Goal: Book appointment/travel/reservation

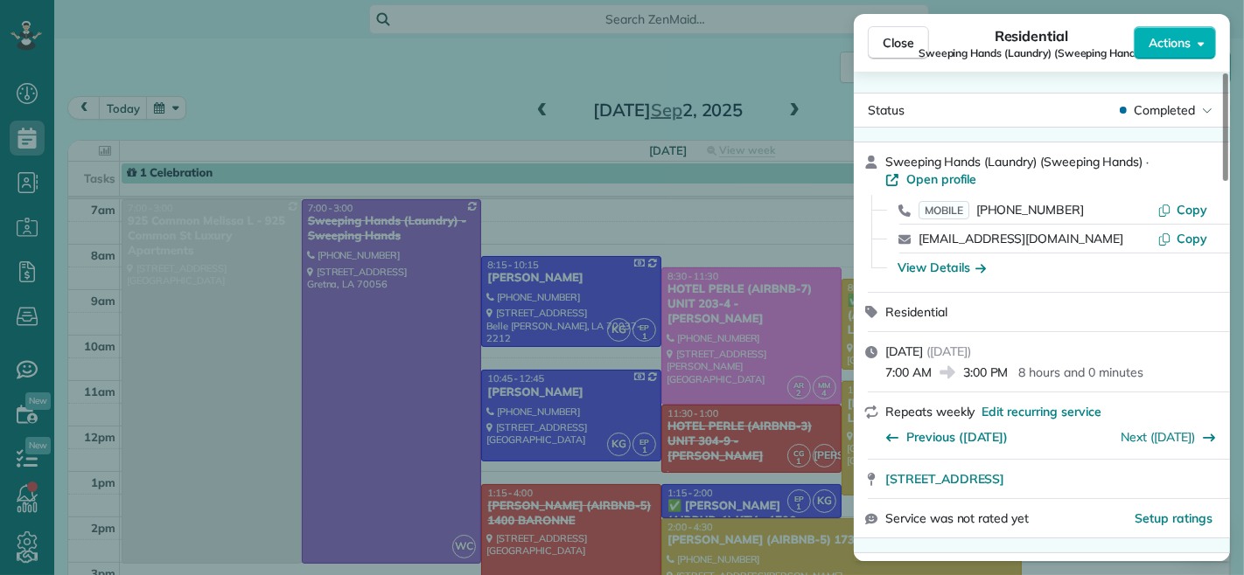
scroll to position [388, 0]
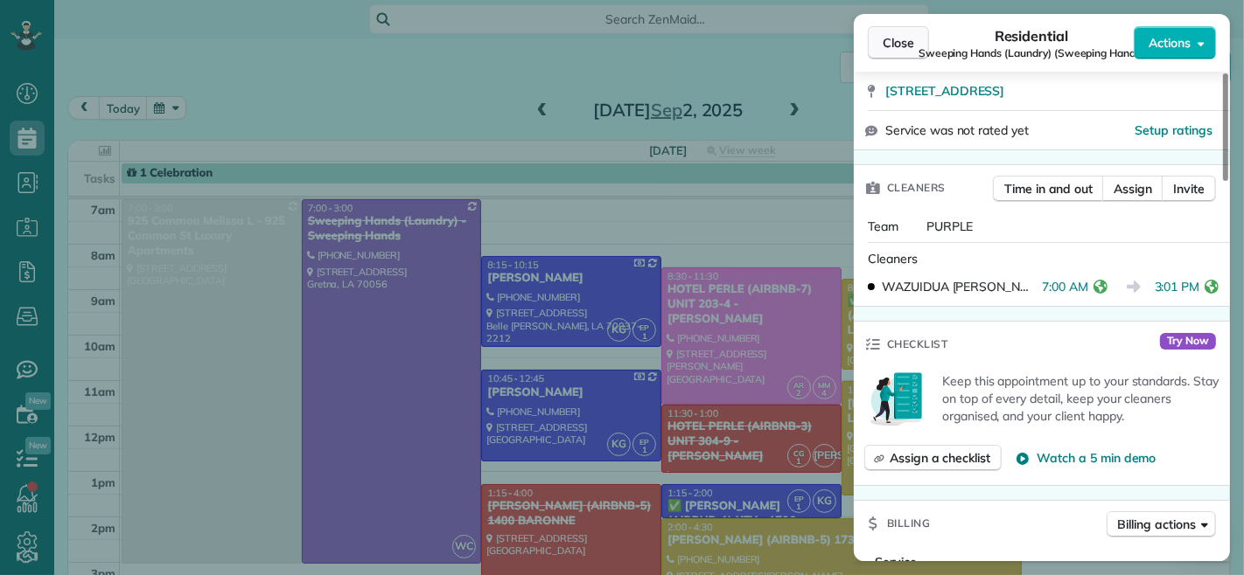
click at [888, 39] on span "Close" at bounding box center [897, 42] width 31 height 17
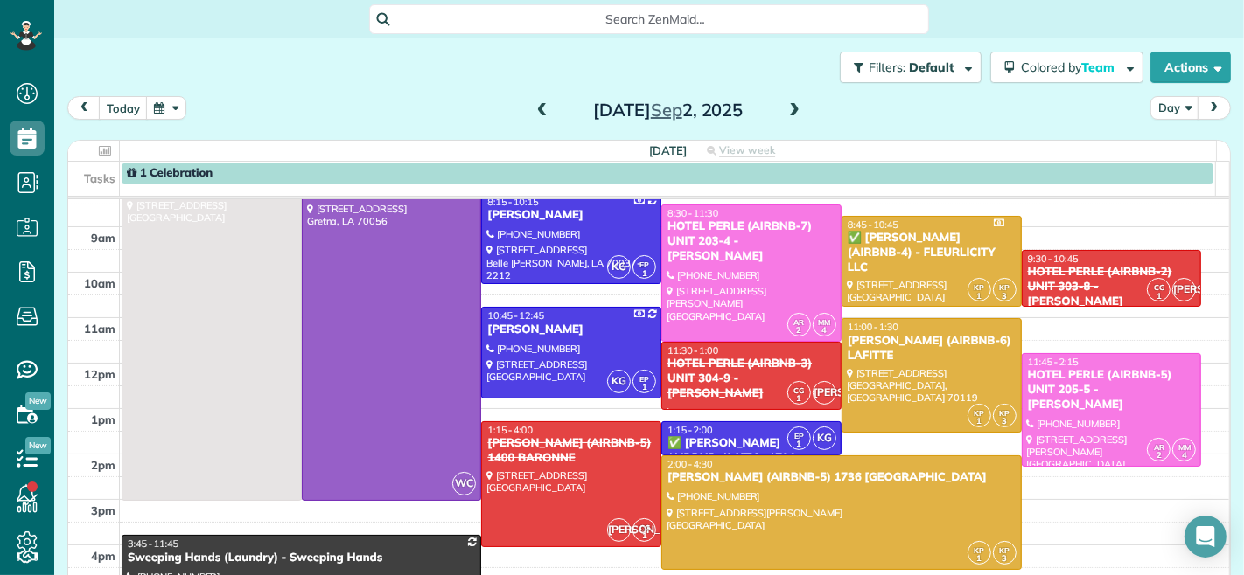
scroll to position [97, 0]
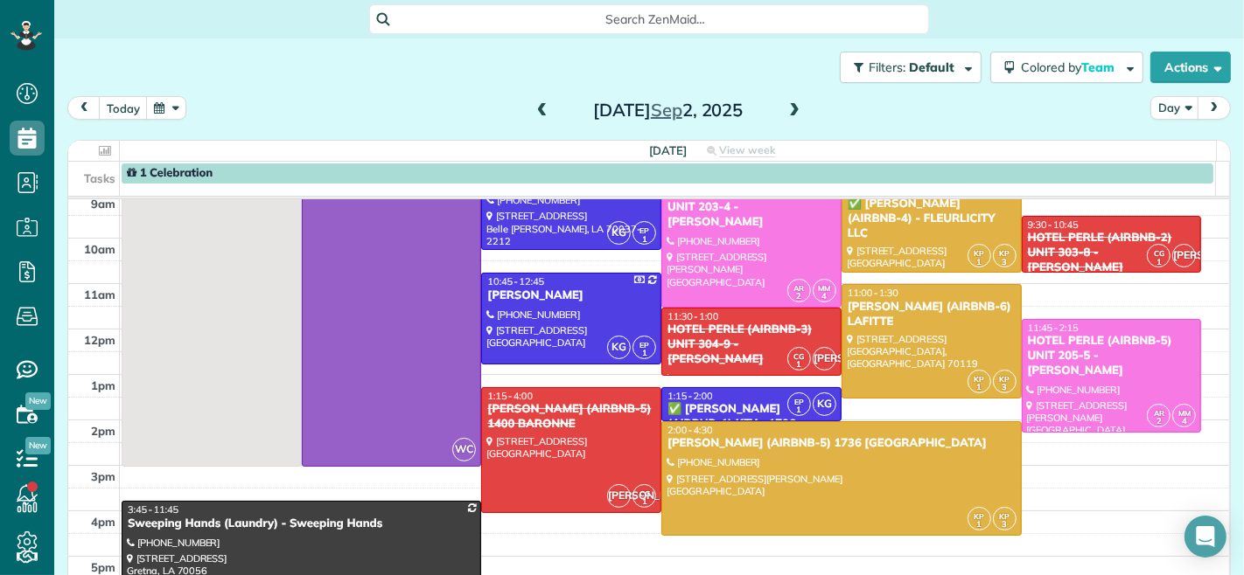
click at [788, 108] on span at bounding box center [793, 111] width 19 height 16
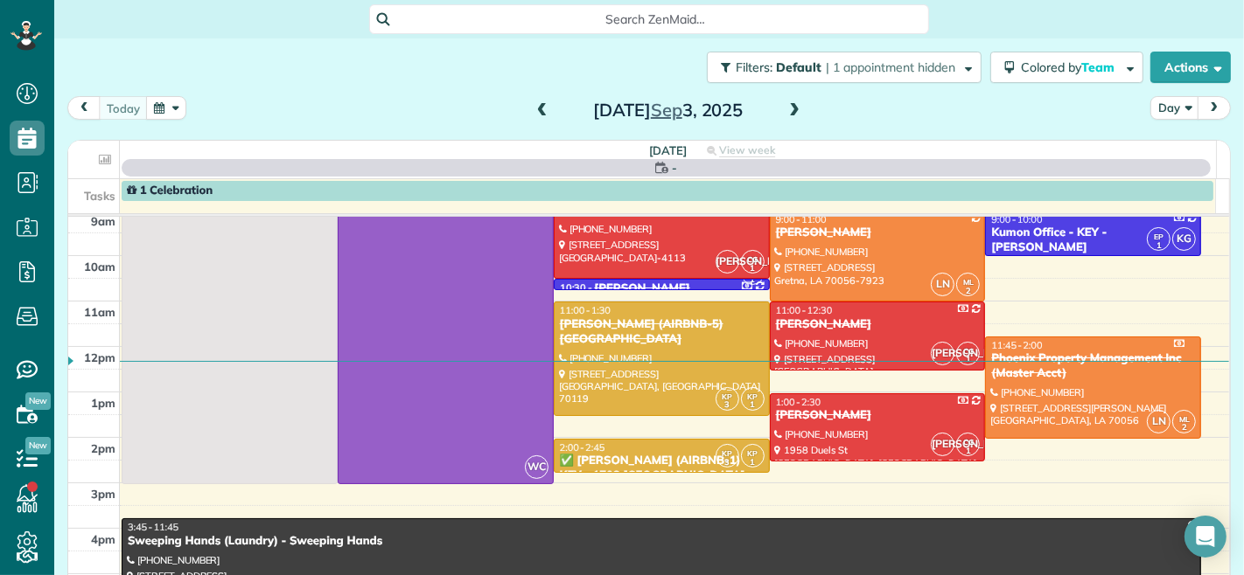
scroll to position [0, 0]
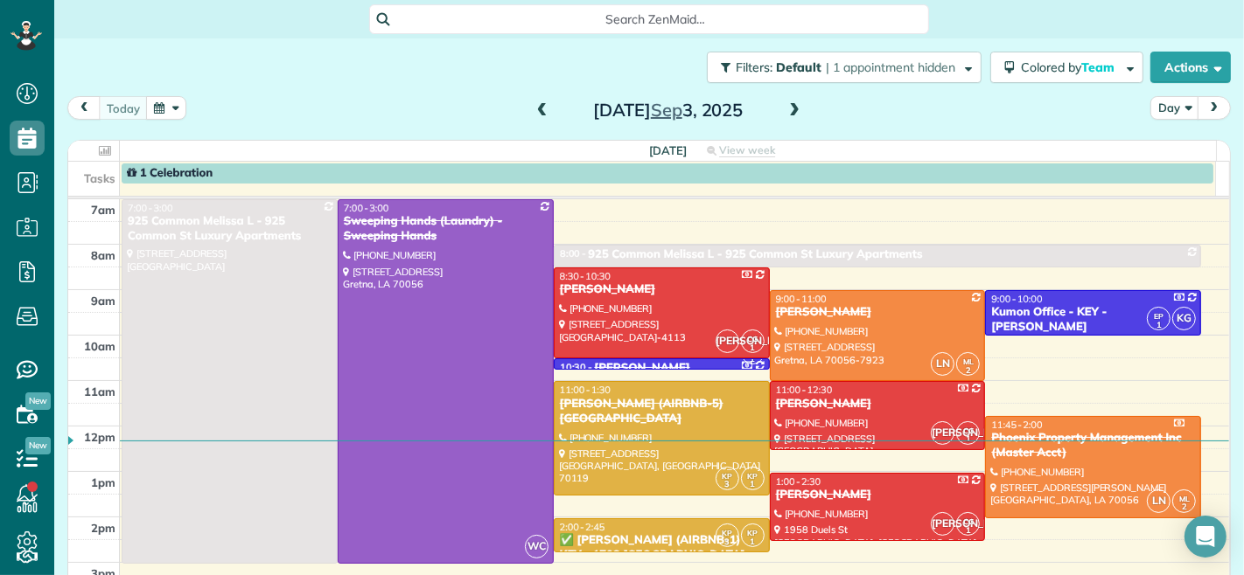
click at [788, 108] on span at bounding box center [793, 111] width 19 height 16
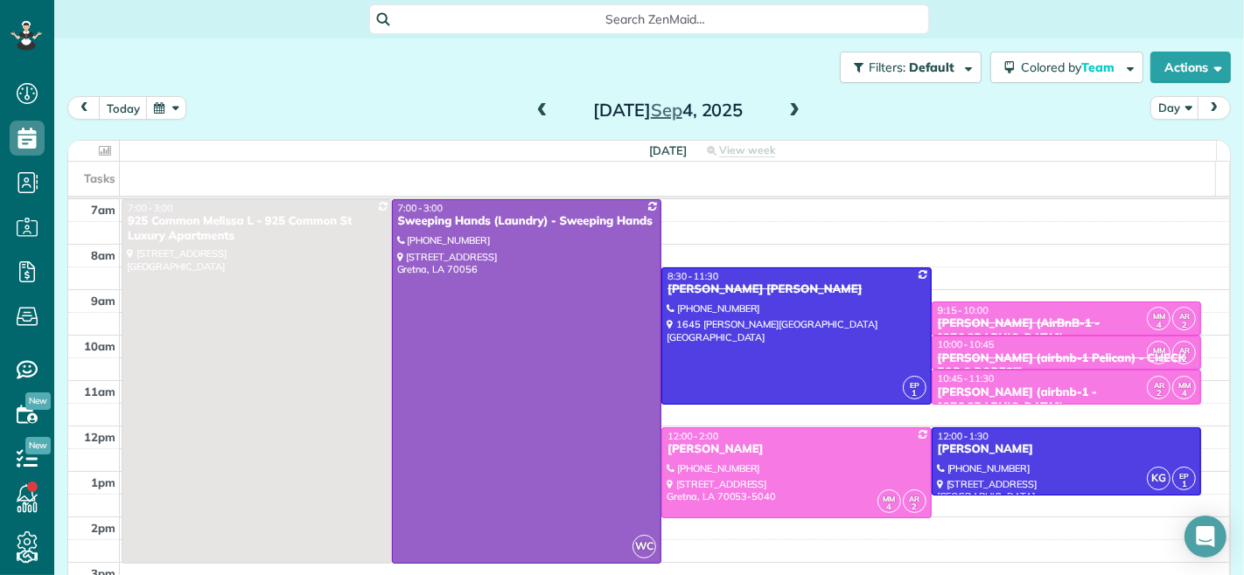
click at [534, 119] on span at bounding box center [542, 111] width 19 height 26
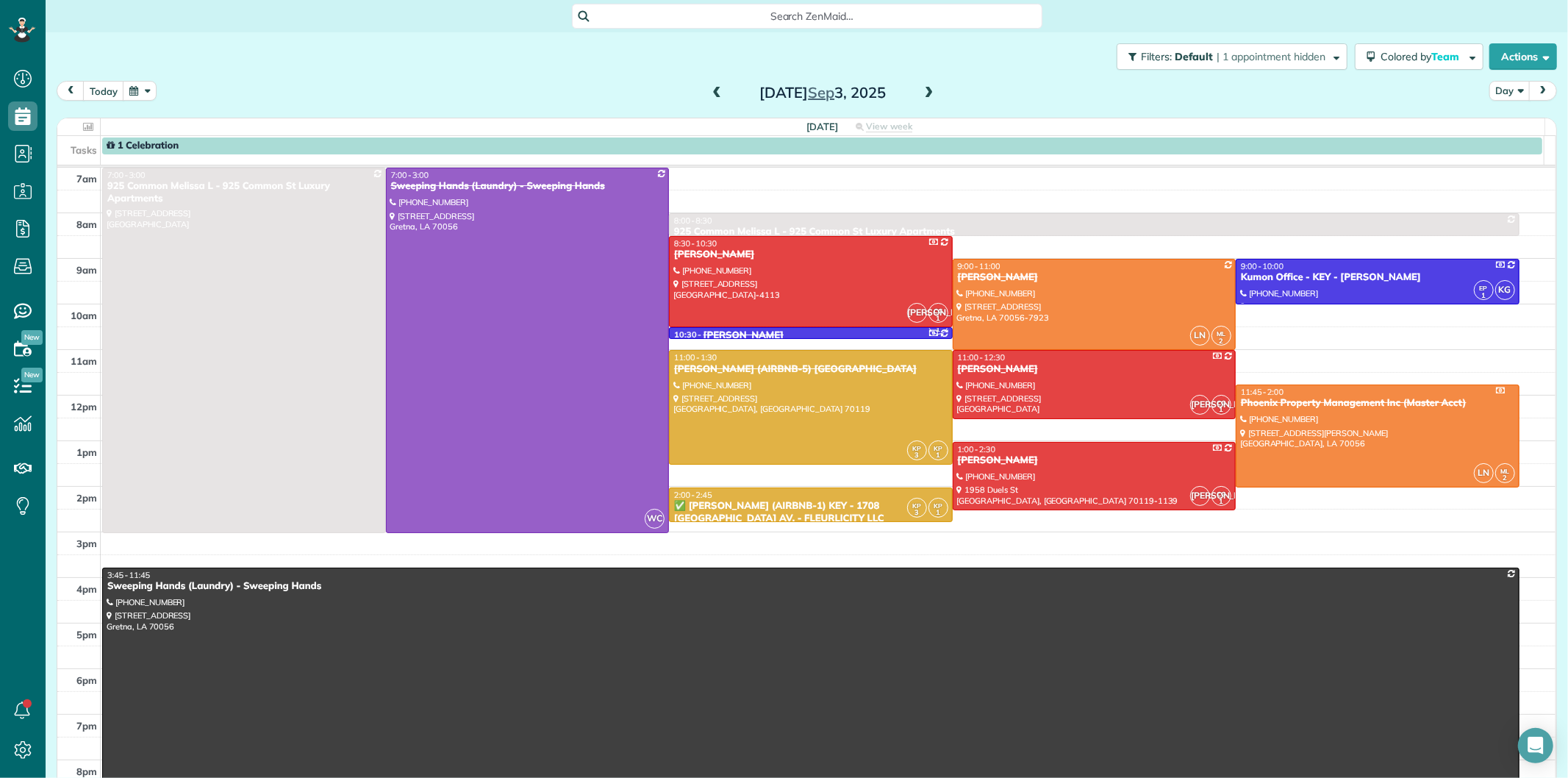
scroll to position [6, 6]
click at [923, 89] on span at bounding box center [929, 93] width 16 height 13
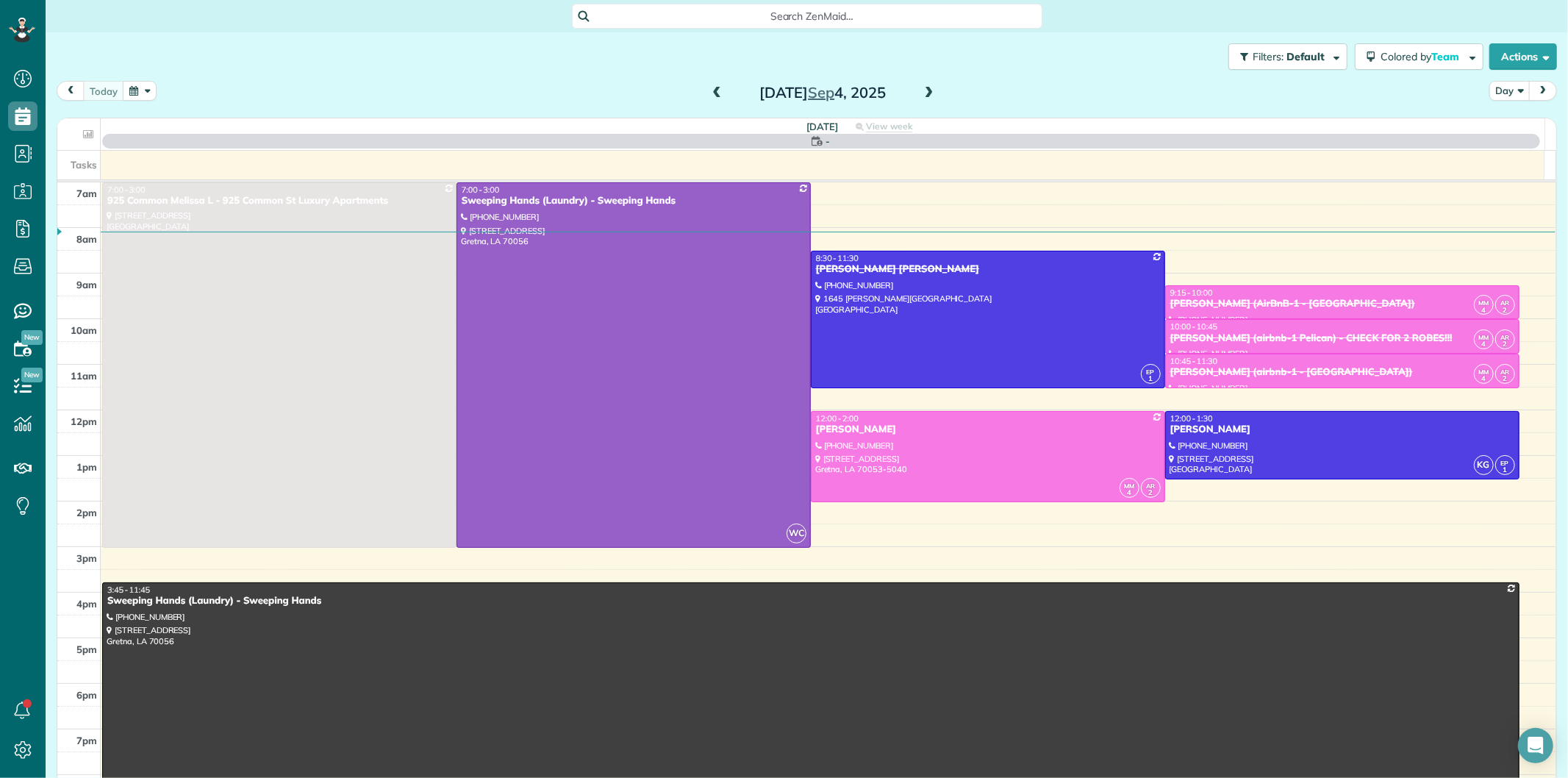
click at [923, 89] on span at bounding box center [929, 93] width 16 height 13
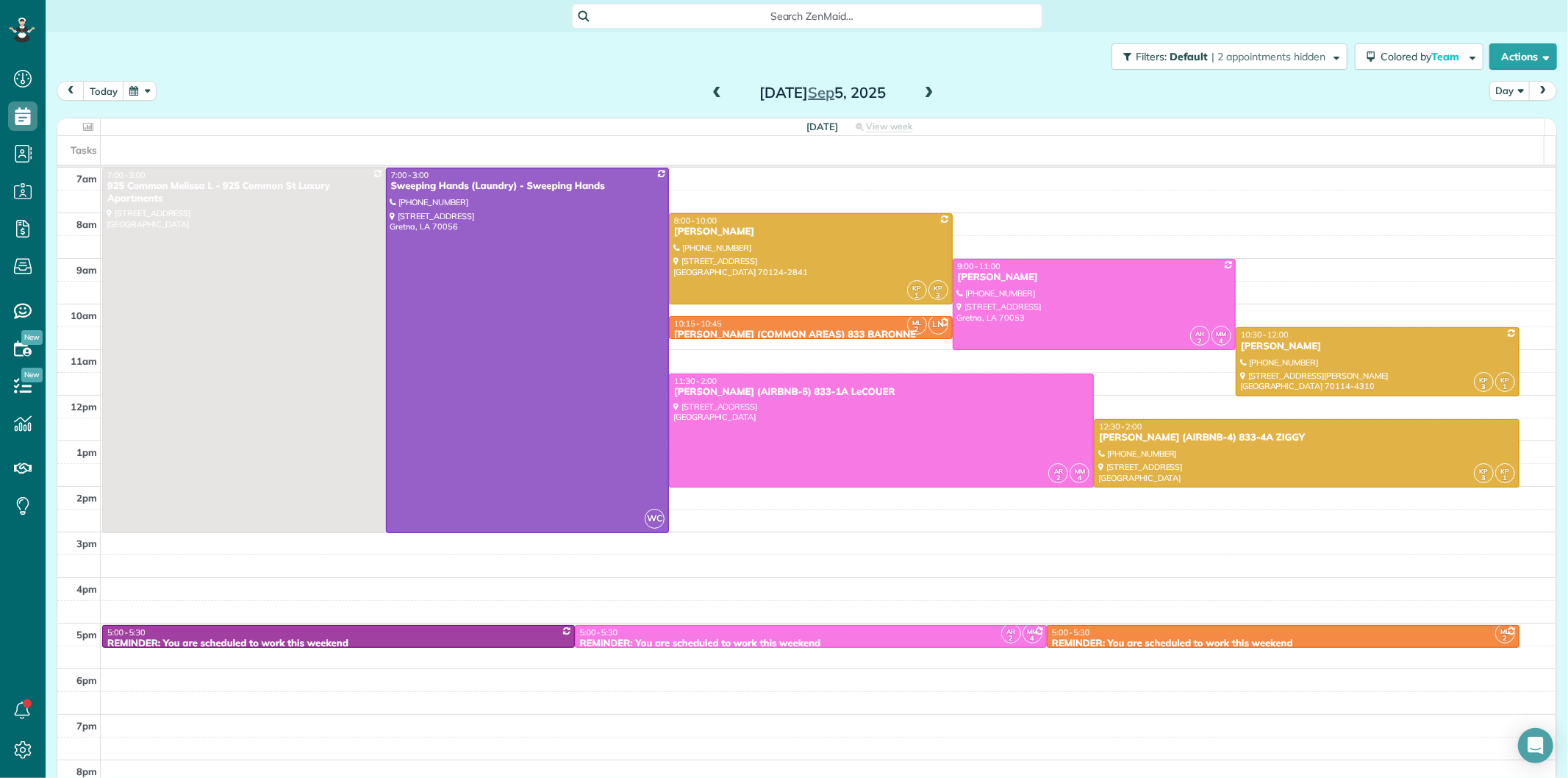
click at [923, 89] on span at bounding box center [929, 93] width 16 height 13
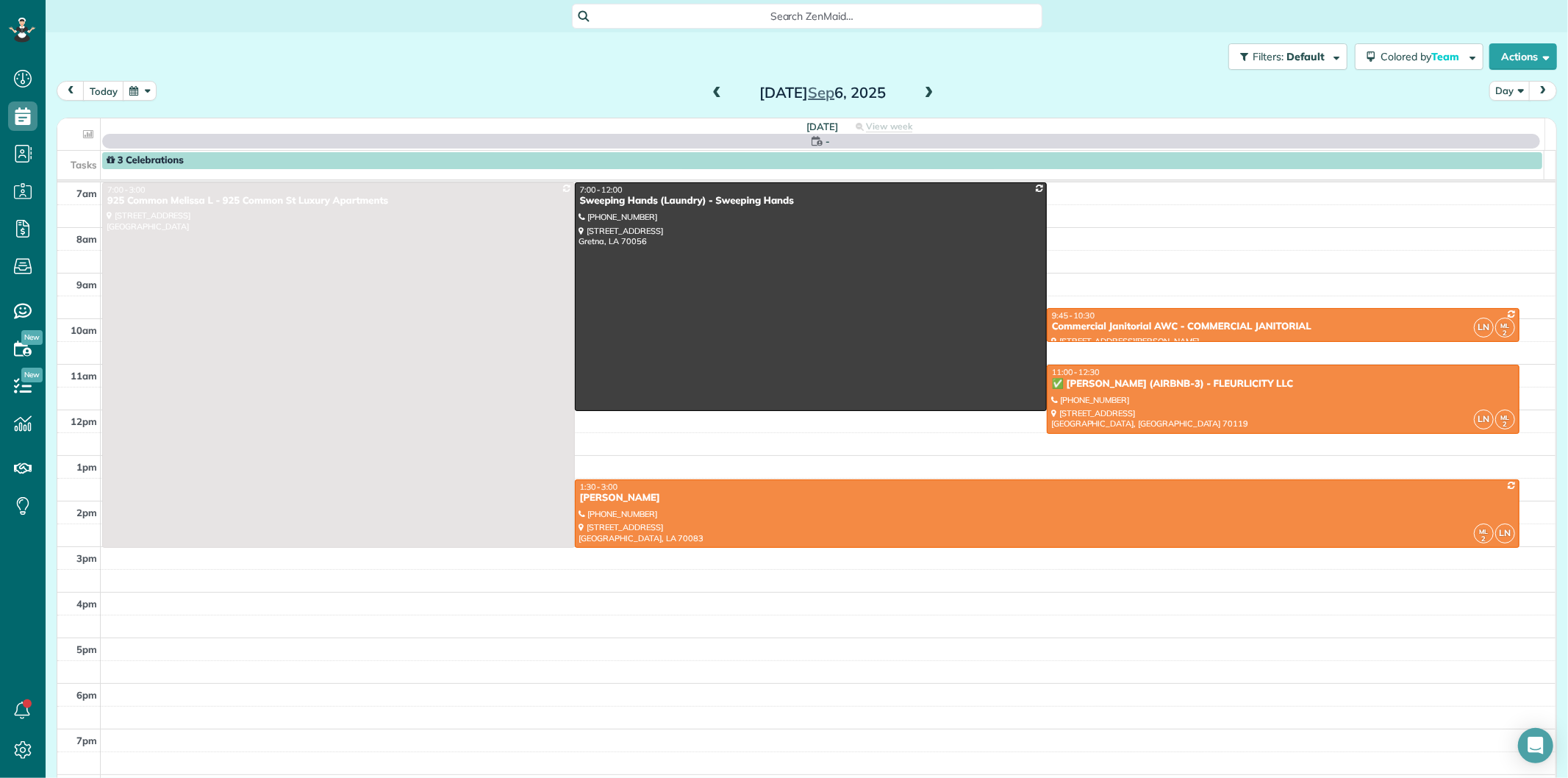
click at [923, 89] on span at bounding box center [929, 93] width 16 height 13
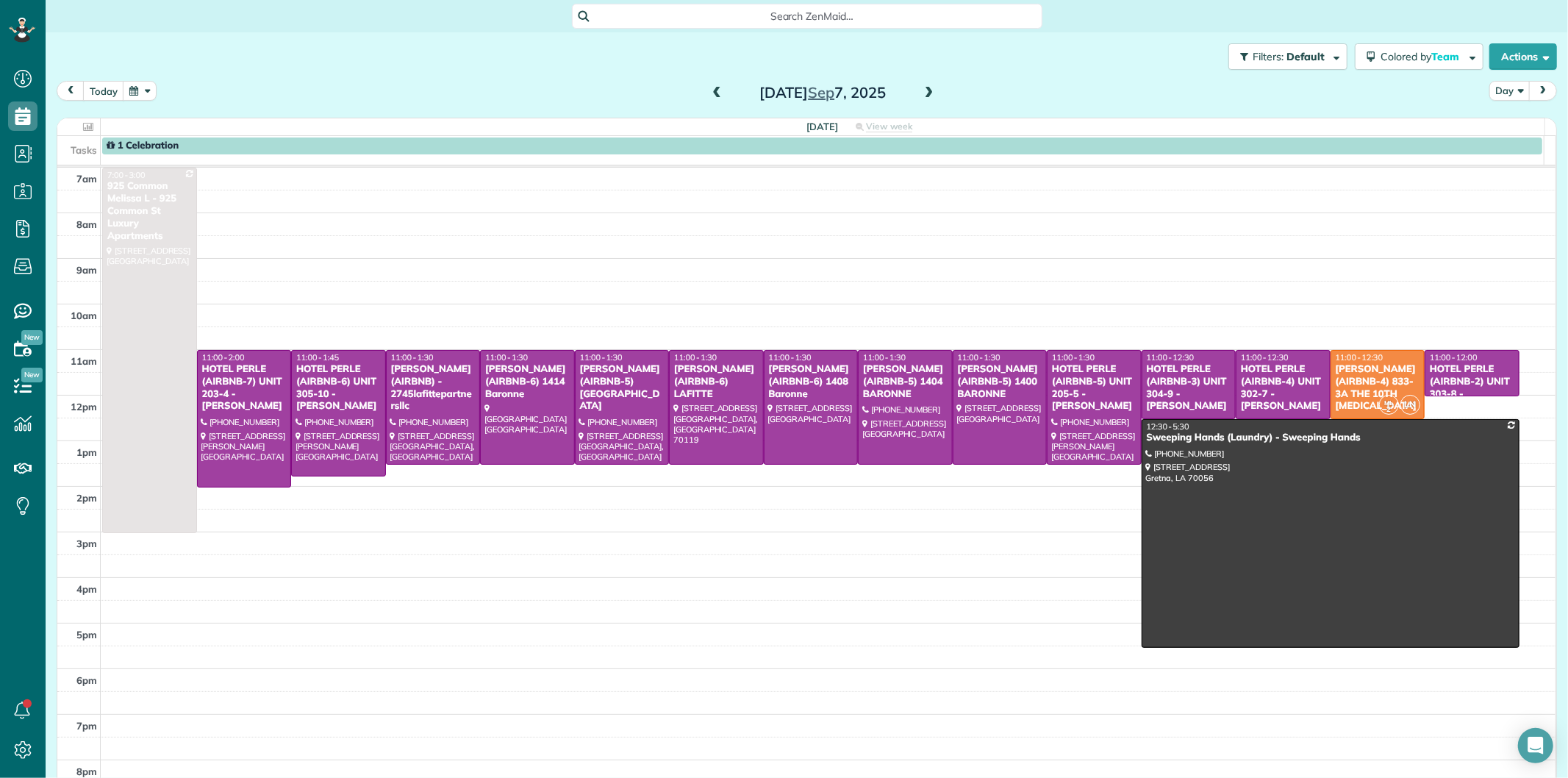
click at [922, 89] on span at bounding box center [929, 93] width 16 height 13
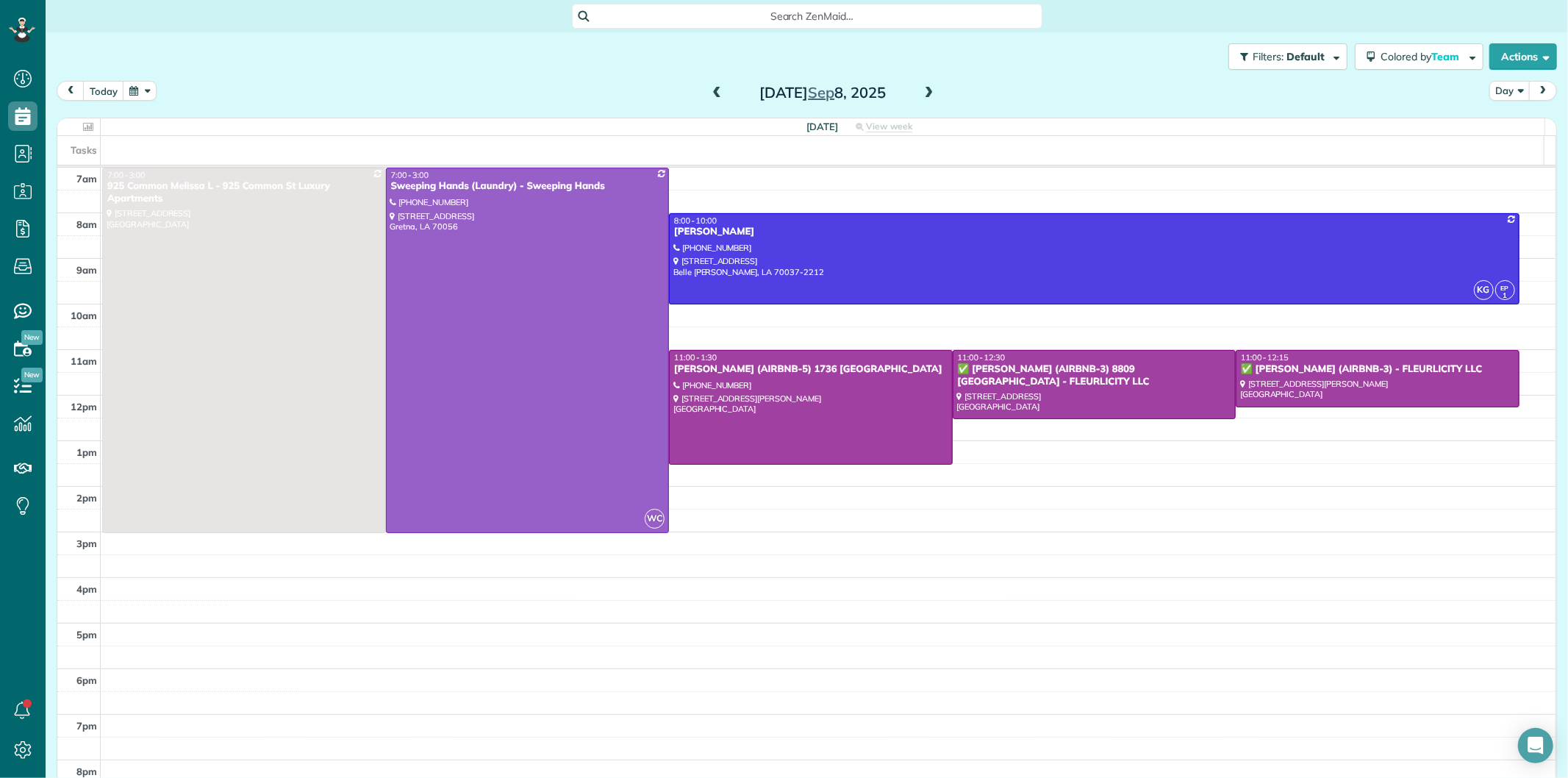
click at [922, 89] on span at bounding box center [929, 93] width 16 height 13
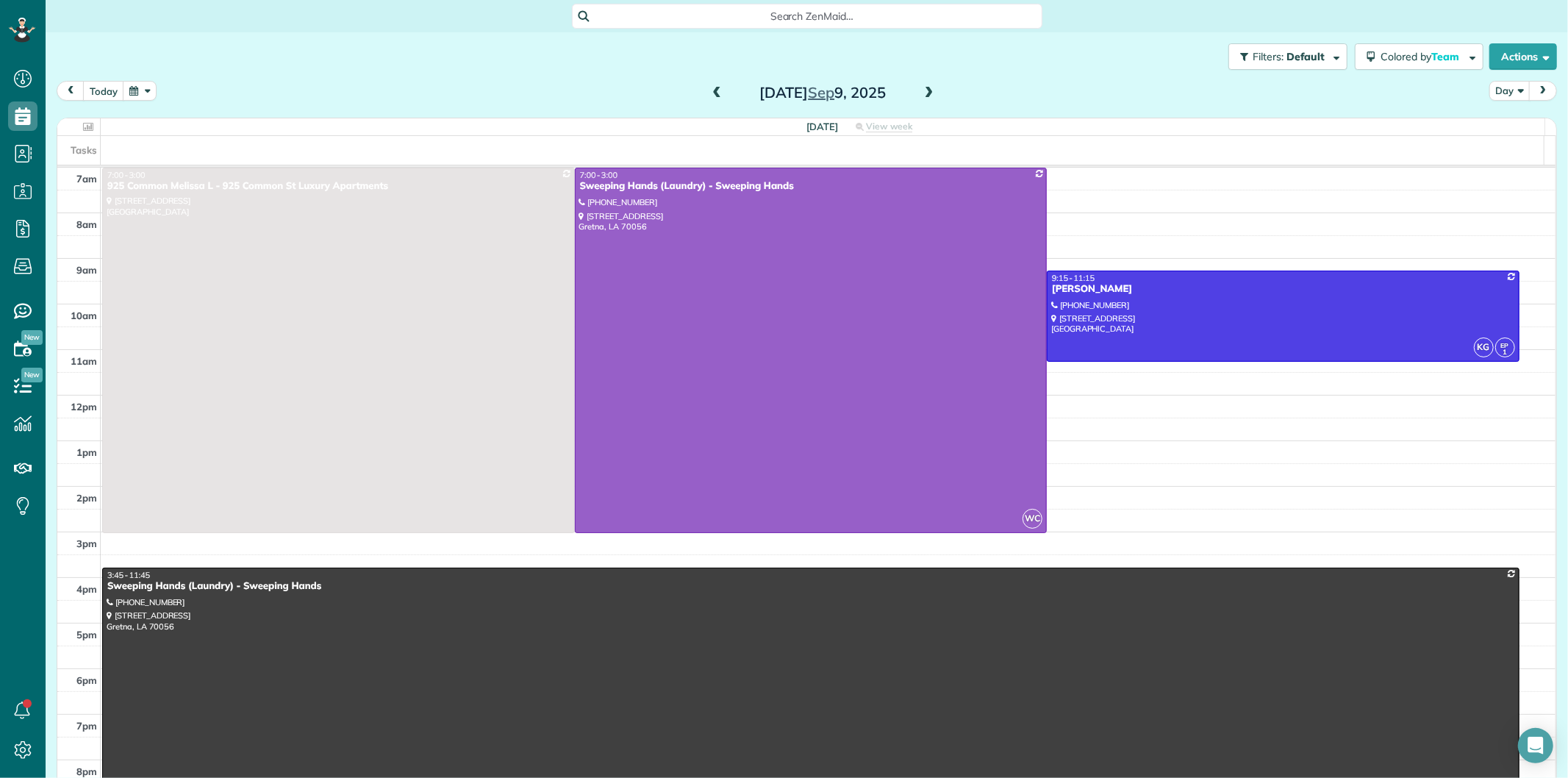
click at [922, 89] on span at bounding box center [929, 93] width 16 height 13
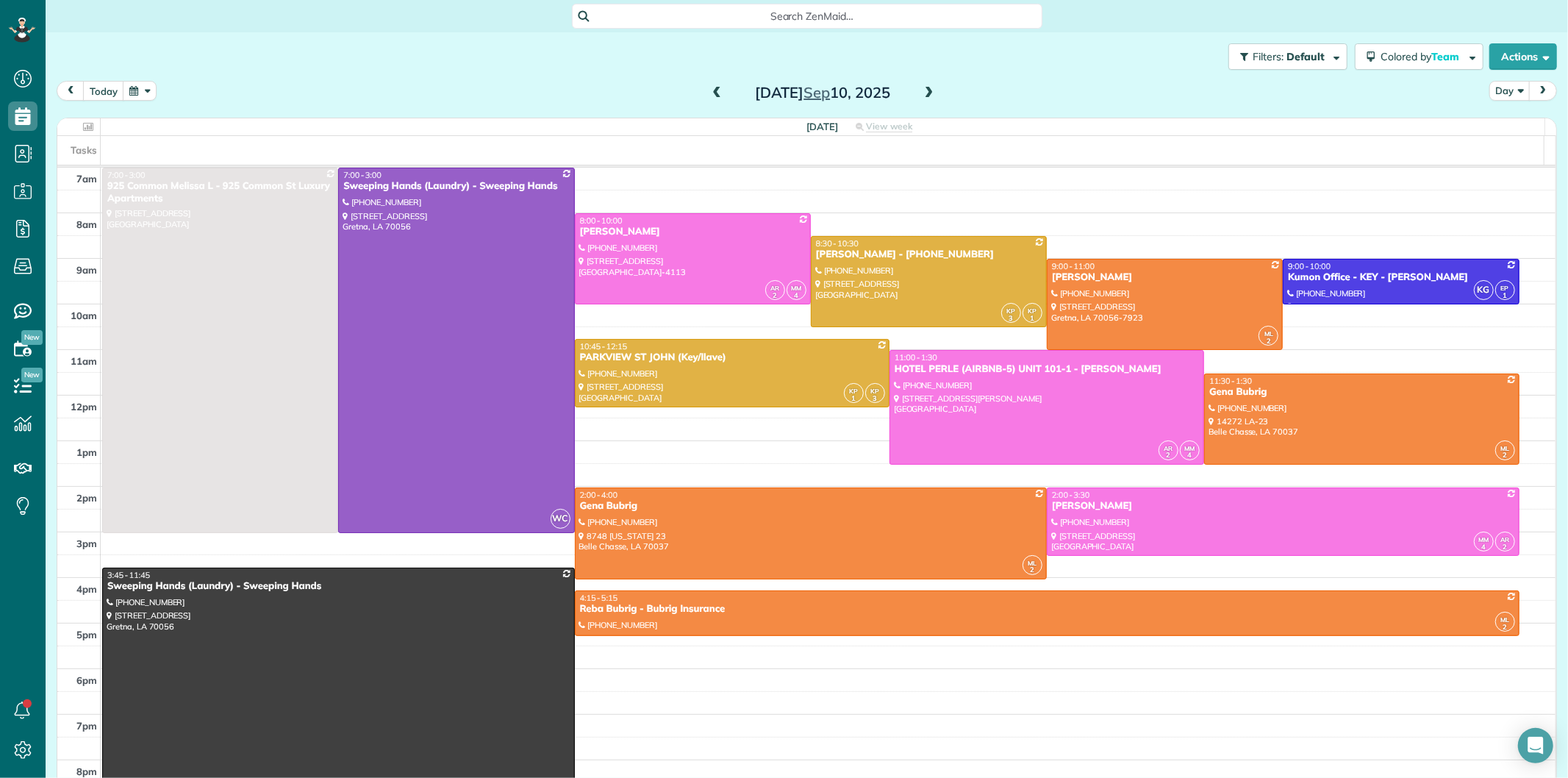
click at [709, 90] on span at bounding box center [716, 93] width 16 height 13
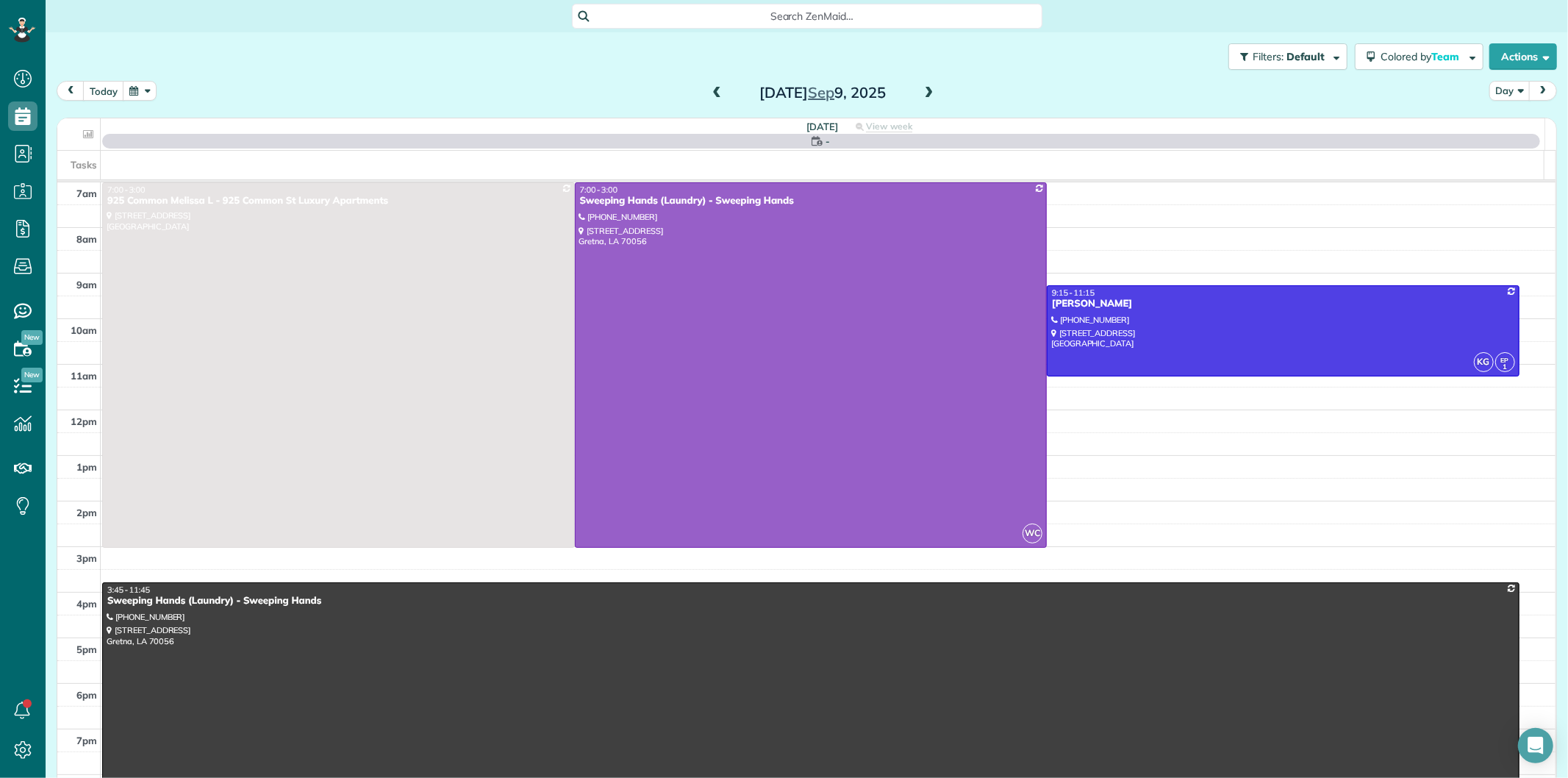
click at [925, 92] on span at bounding box center [929, 93] width 16 height 13
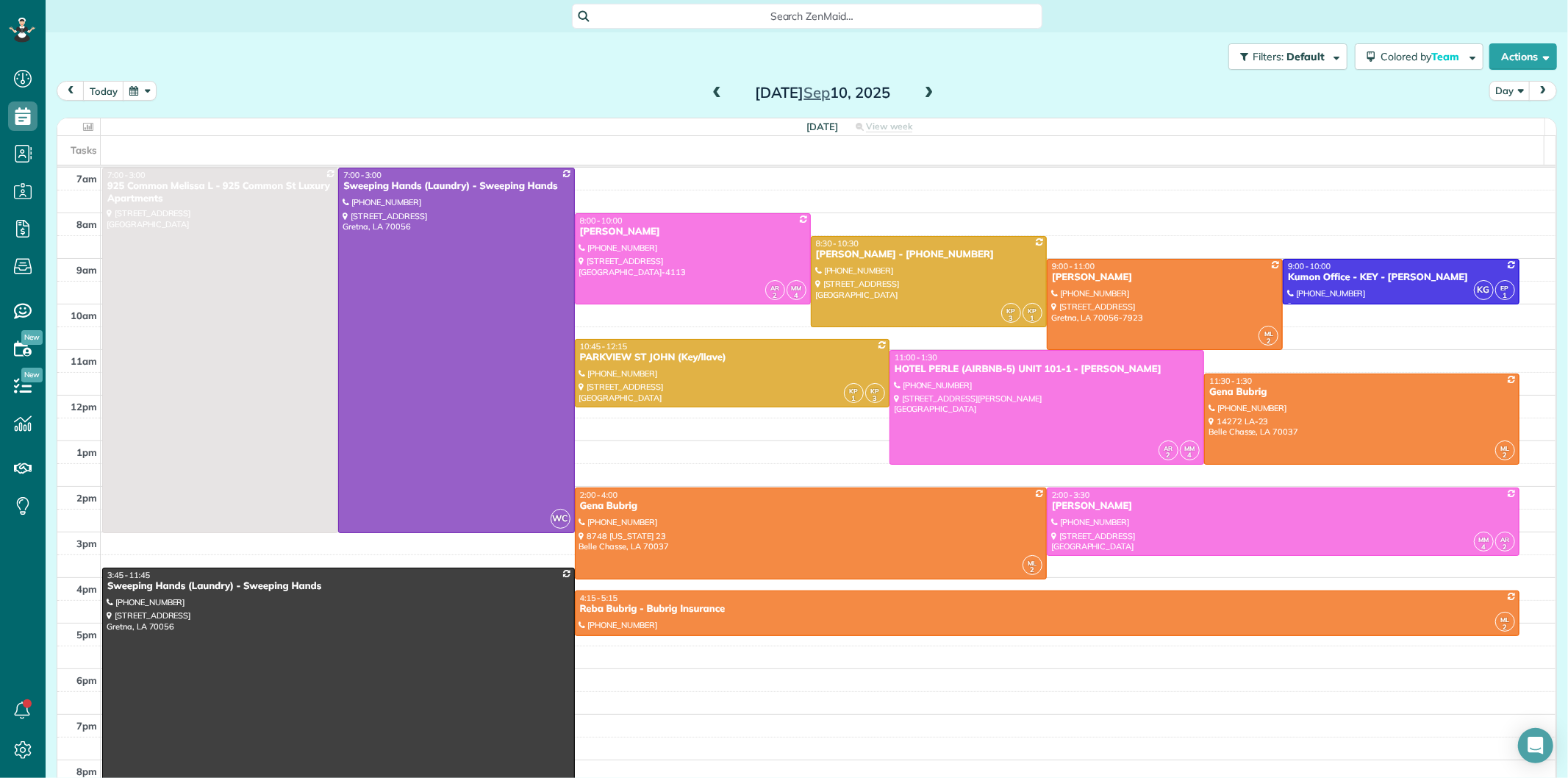
click at [709, 97] on span at bounding box center [716, 93] width 16 height 13
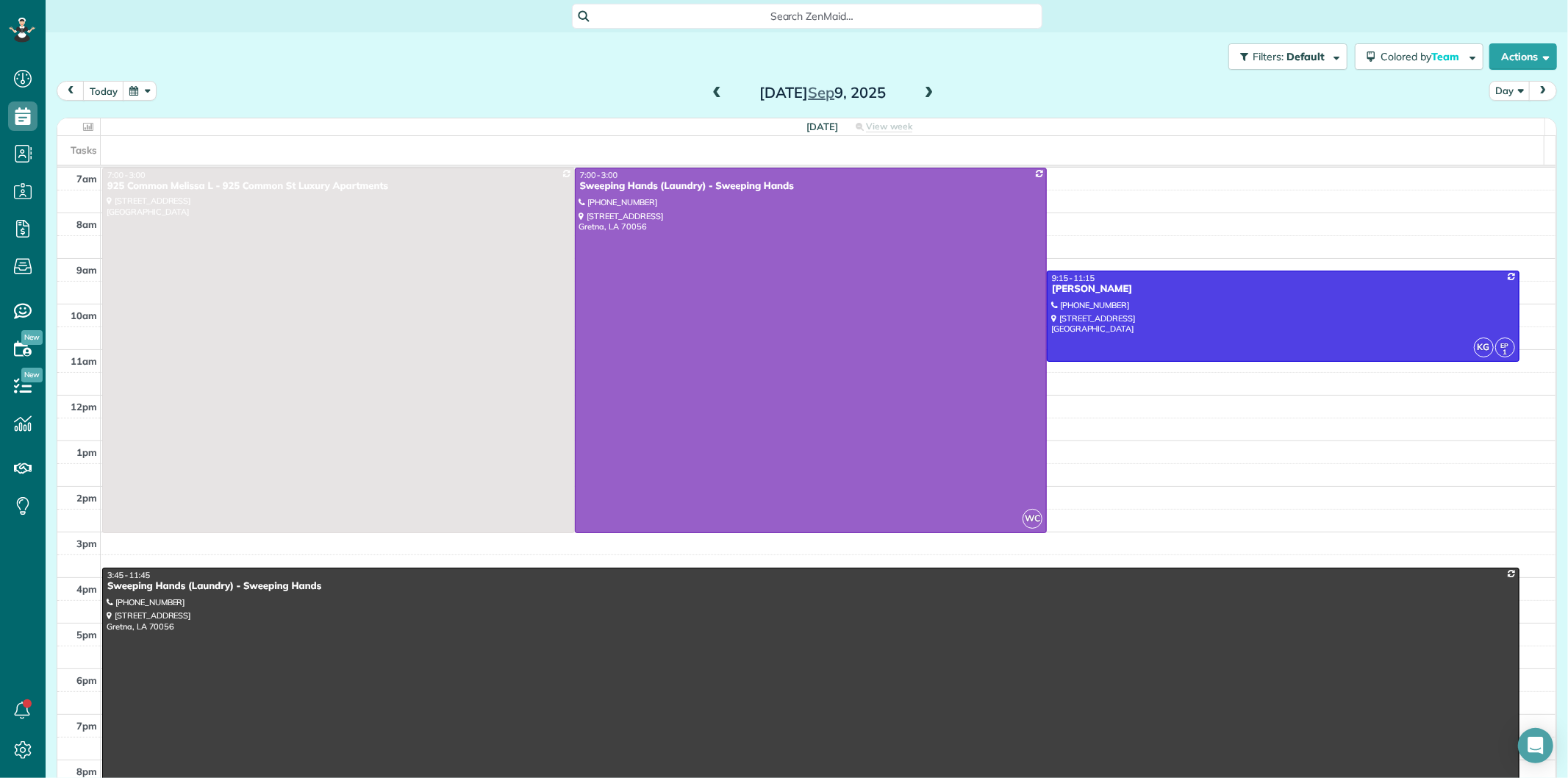
click at [1053, 225] on div "7am 8am 9am 10am 11am 12pm 1pm 2pm 3pm 4pm 5pm 6pm 7pm 8pm 9pm 10pm 11pm 7:00 -…" at bounding box center [806, 554] width 1498 height 775
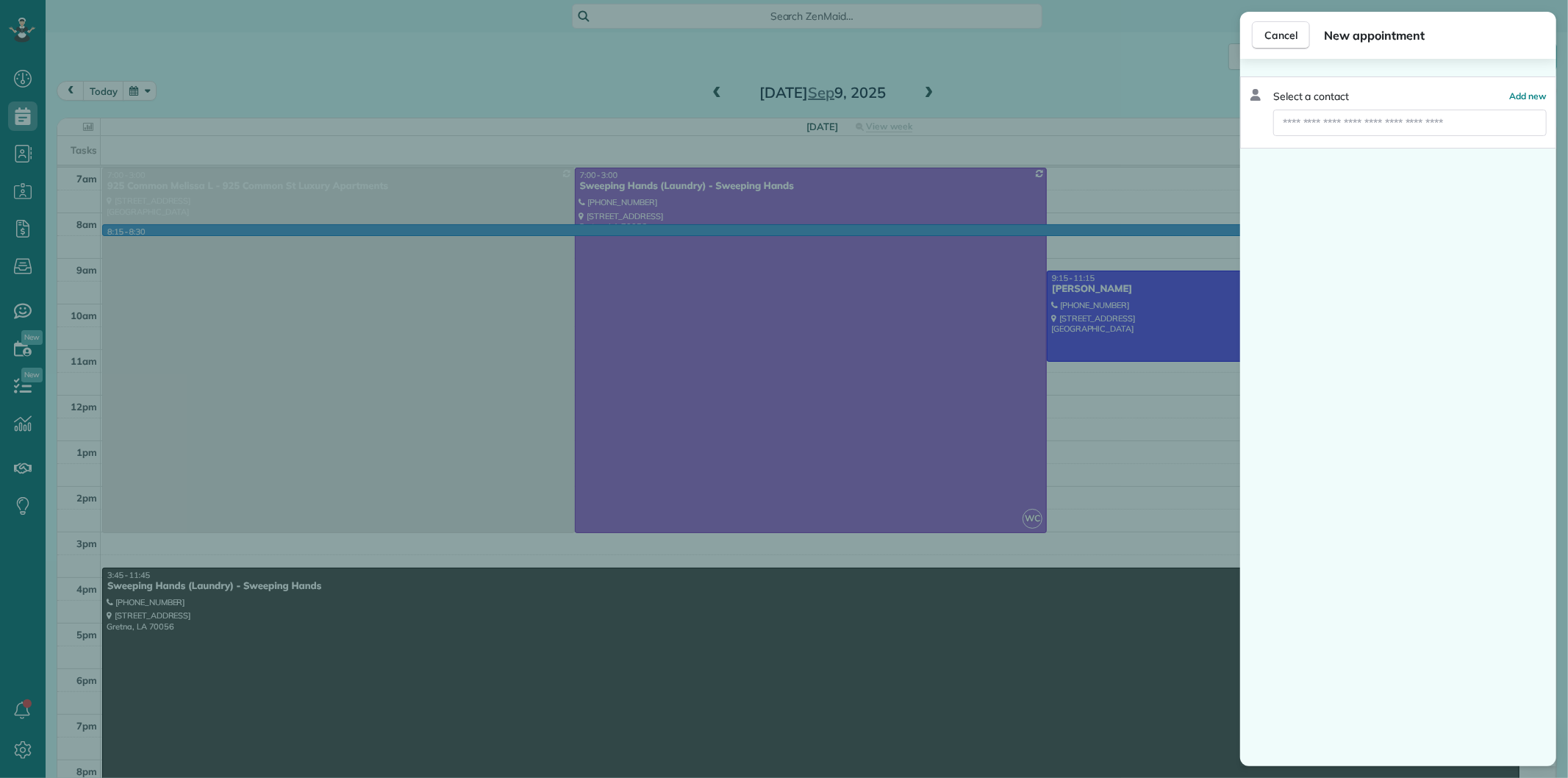
click at [1083, 384] on div "Cancel New appointment Select a contact Add new" at bounding box center [784, 389] width 1568 height 778
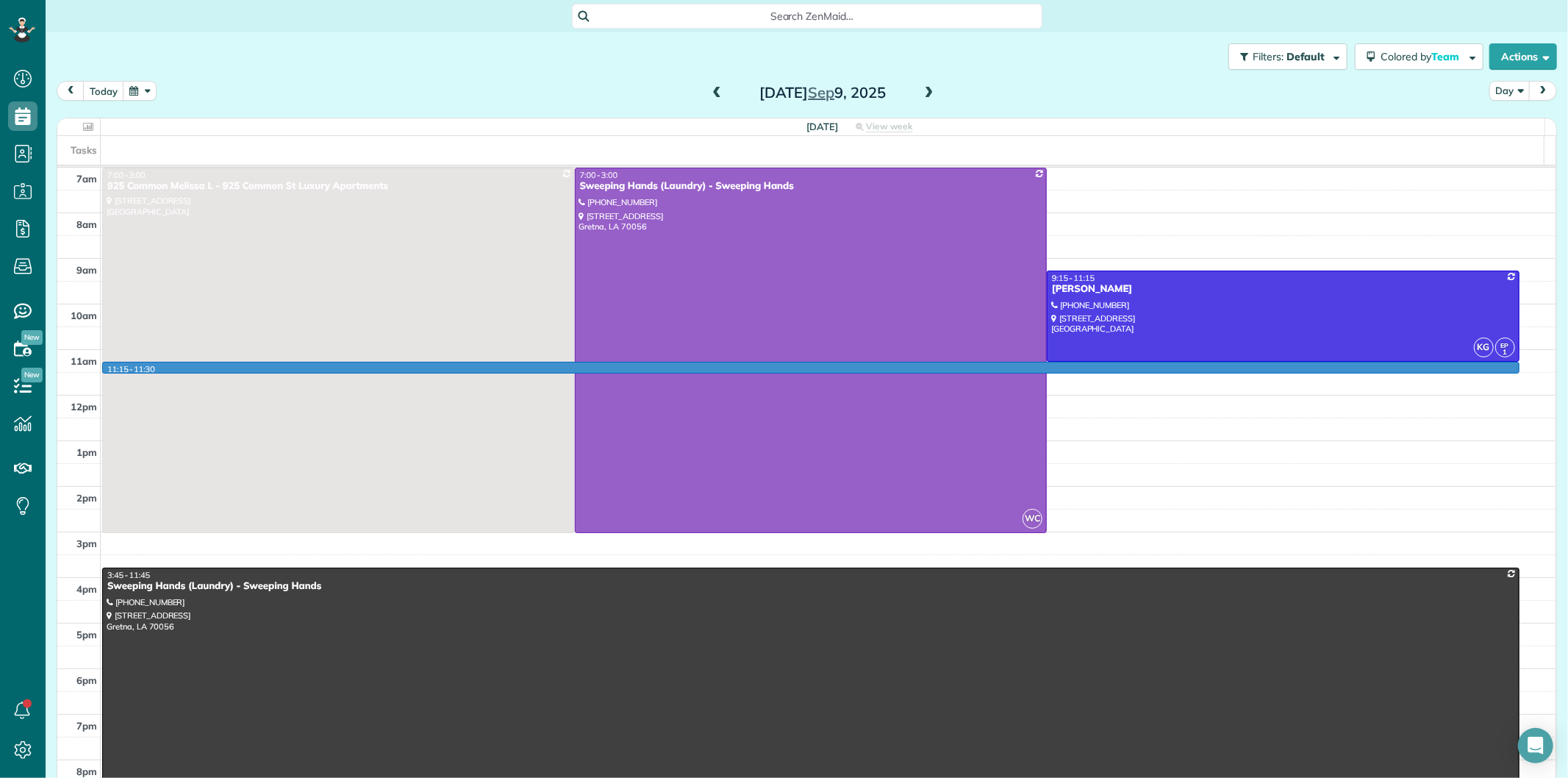
click at [1080, 368] on div "7am 8am 9am 10am 11am 12pm 1pm 2pm 3pm 4pm 5pm 6pm 7pm 8pm 9pm 10pm 11pm 11:15 …" at bounding box center [806, 554] width 1498 height 775
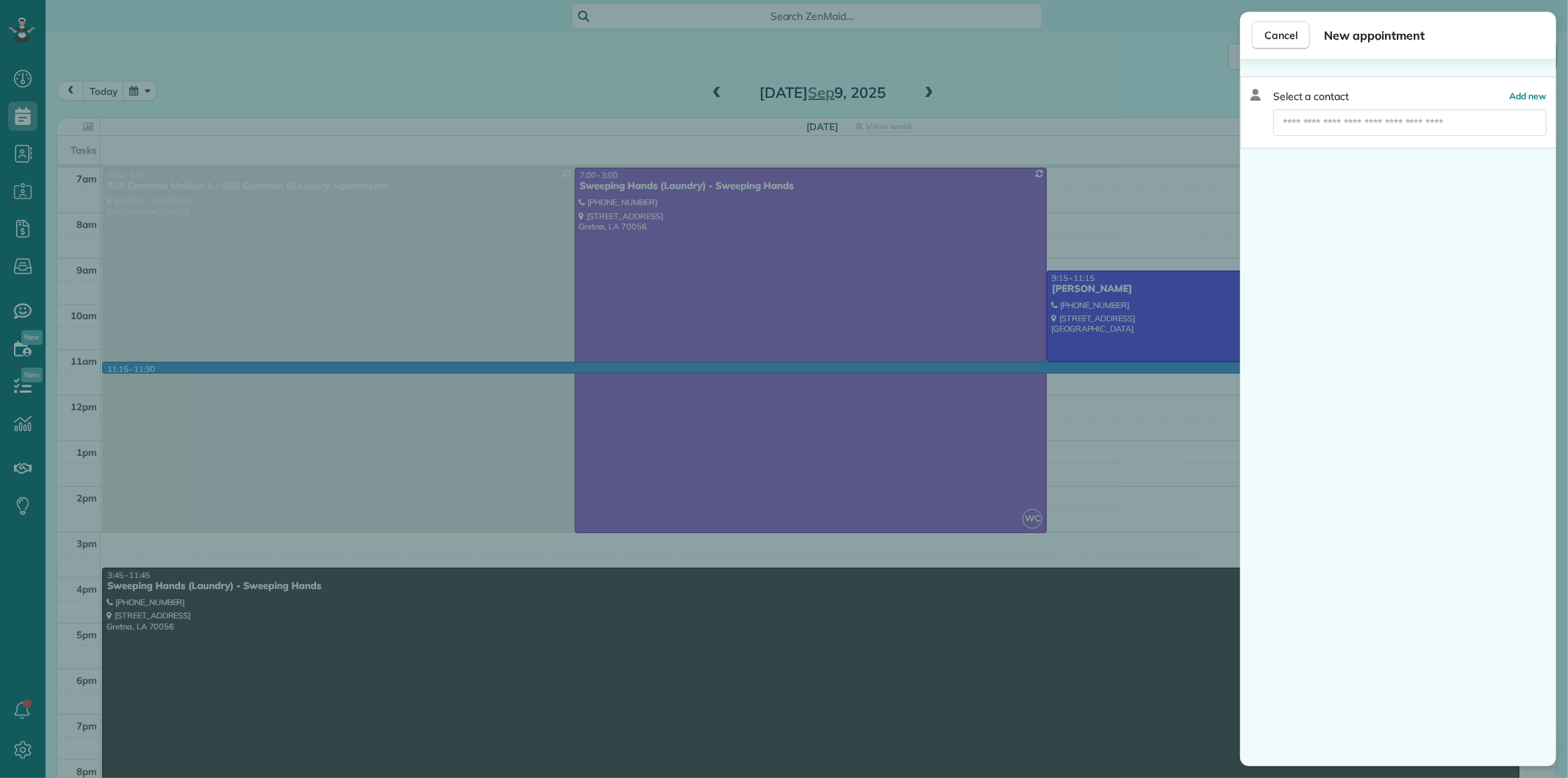
click at [1114, 400] on div "Cancel New appointment Select a contact Add new" at bounding box center [784, 389] width 1568 height 778
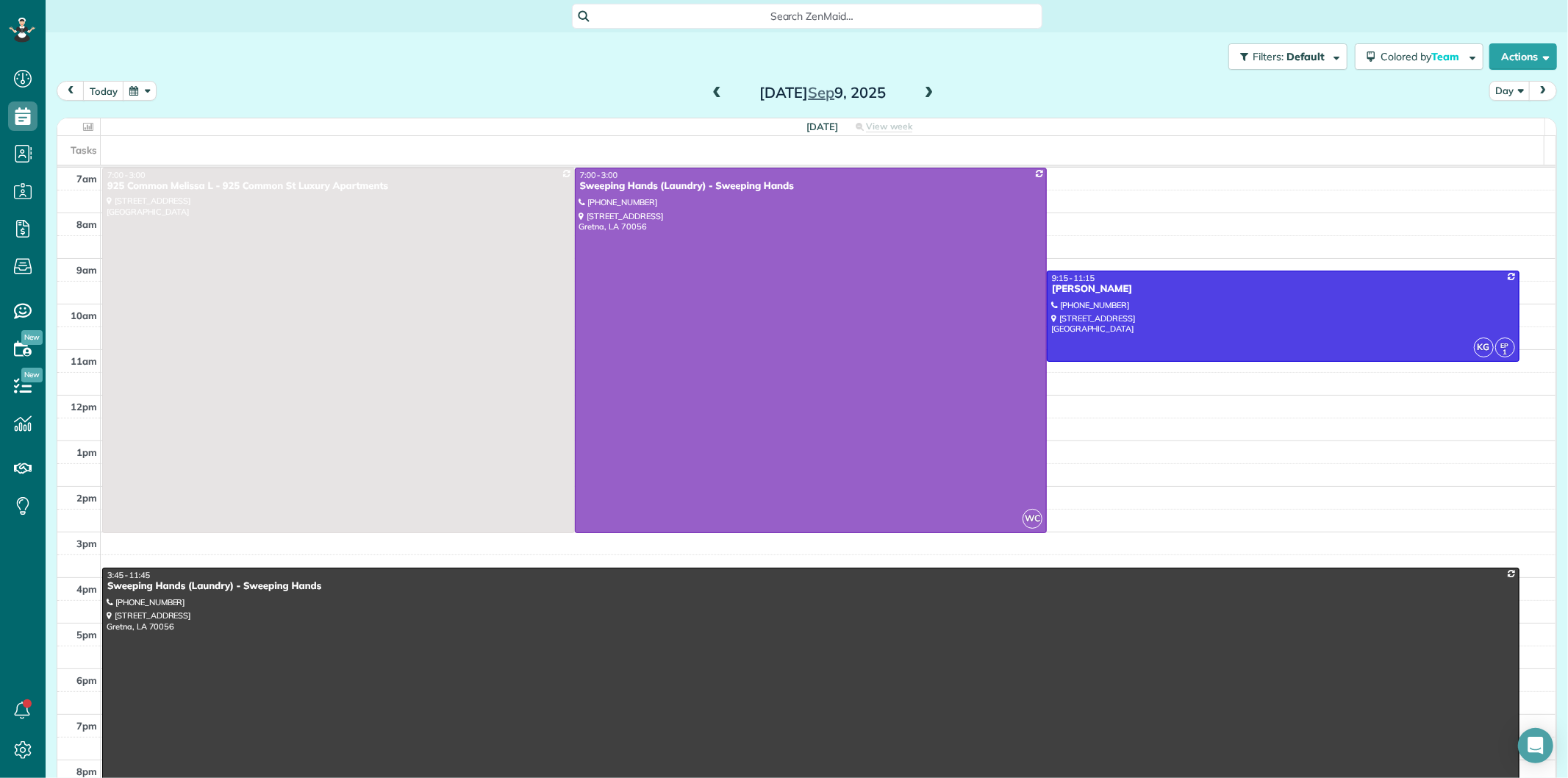
click at [1059, 381] on div "7am 8am 9am 10am 11am 12pm 1pm 2pm 3pm 4pm 5pm 6pm 7pm 8pm 9pm 10pm 11pm 7:00 -…" at bounding box center [806, 554] width 1498 height 775
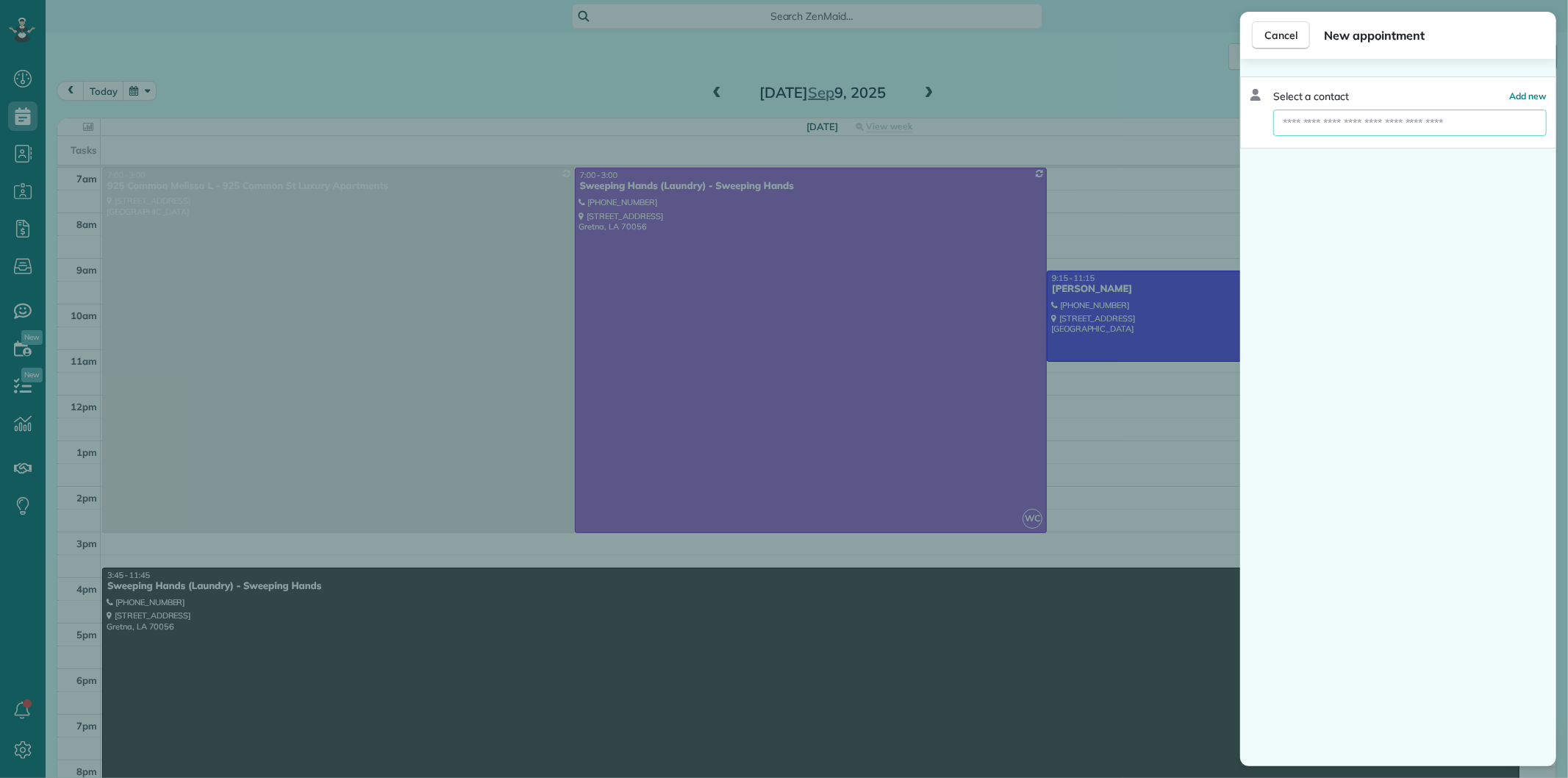
click at [1363, 123] on input "text" at bounding box center [1410, 122] width 273 height 26
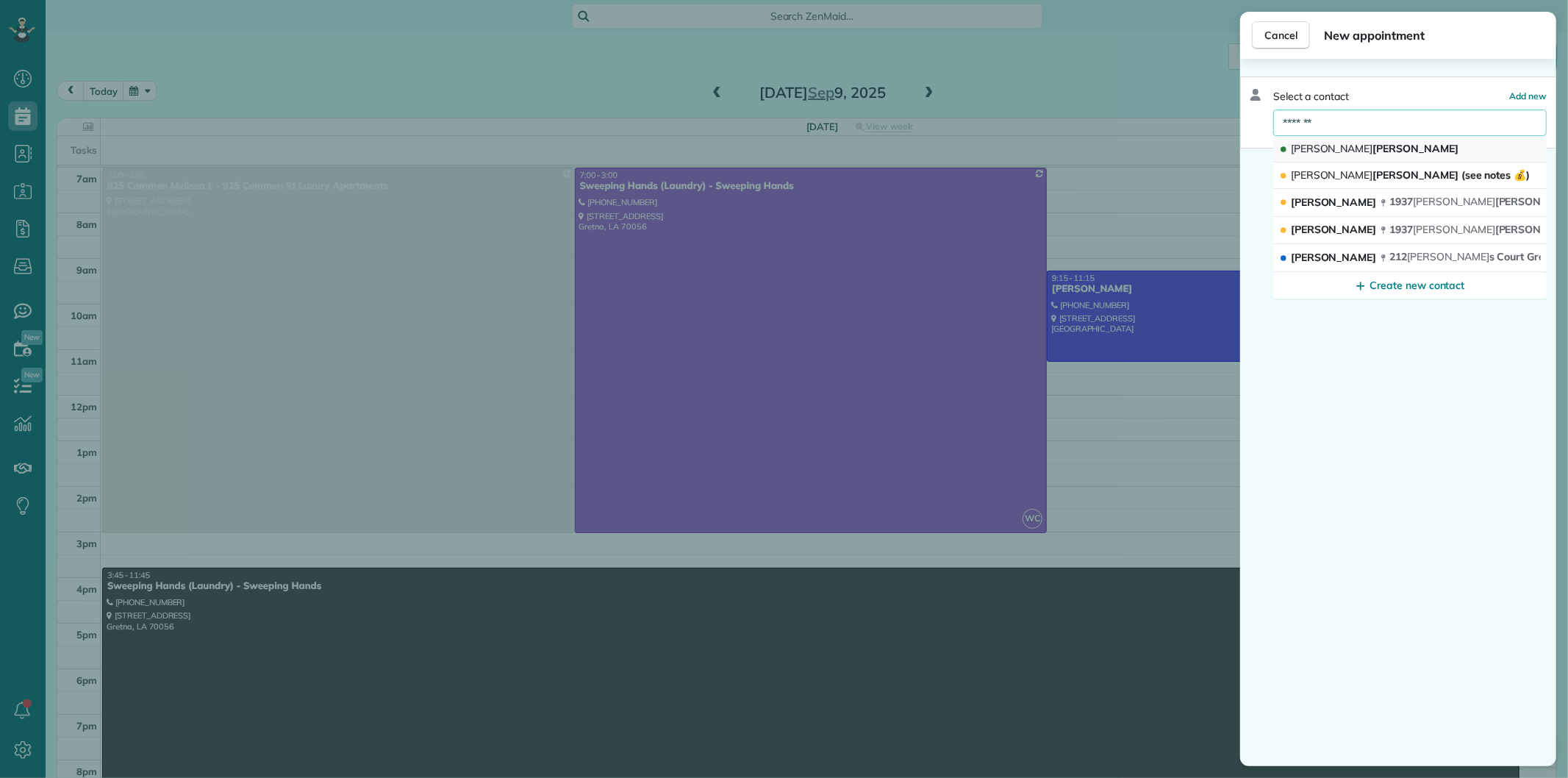
type input "*******"
click at [1336, 143] on span "STEPHEN" at bounding box center [1333, 149] width 82 height 13
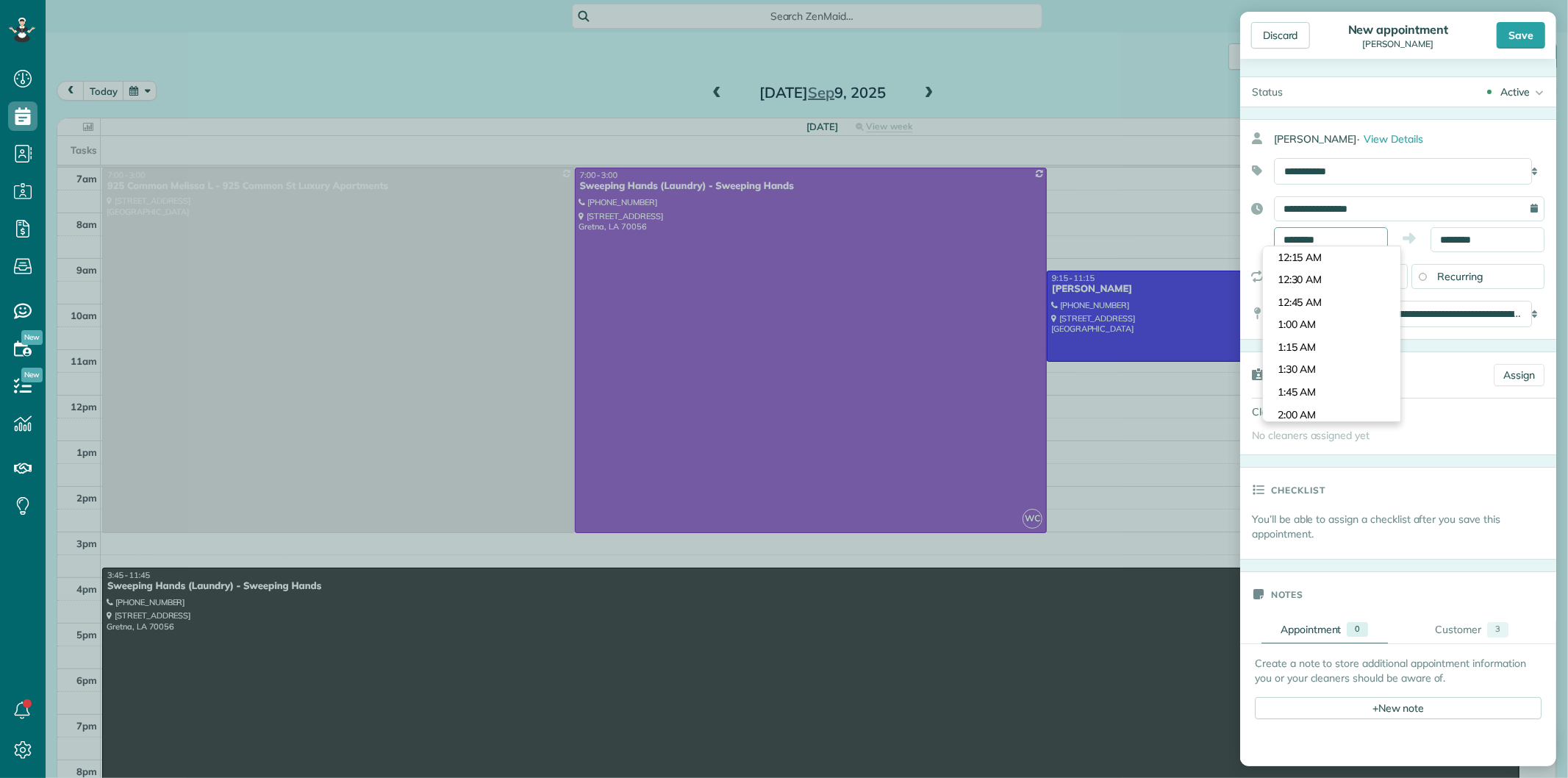
click at [1281, 241] on input "********" at bounding box center [1332, 240] width 114 height 25
type input "********"
click at [1320, 303] on body "Dashboard Scheduling Calendar View List View Dispatch View - Weekly scheduling …" at bounding box center [784, 389] width 1568 height 778
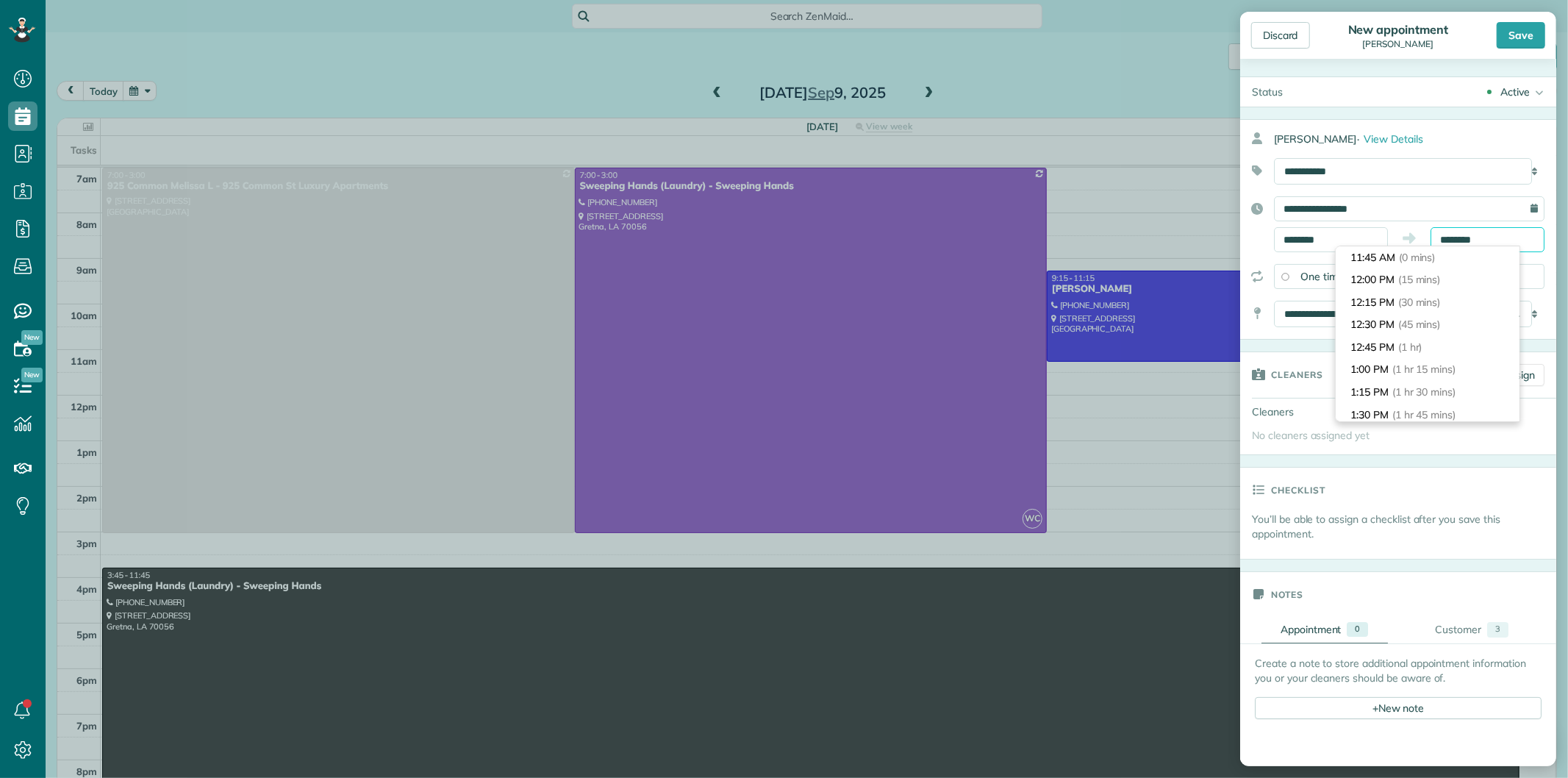
click at [1473, 241] on input "********" at bounding box center [1488, 240] width 114 height 25
type input "********"
click at [1422, 354] on li "12:45 PM (1 hr)" at bounding box center [1428, 347] width 184 height 23
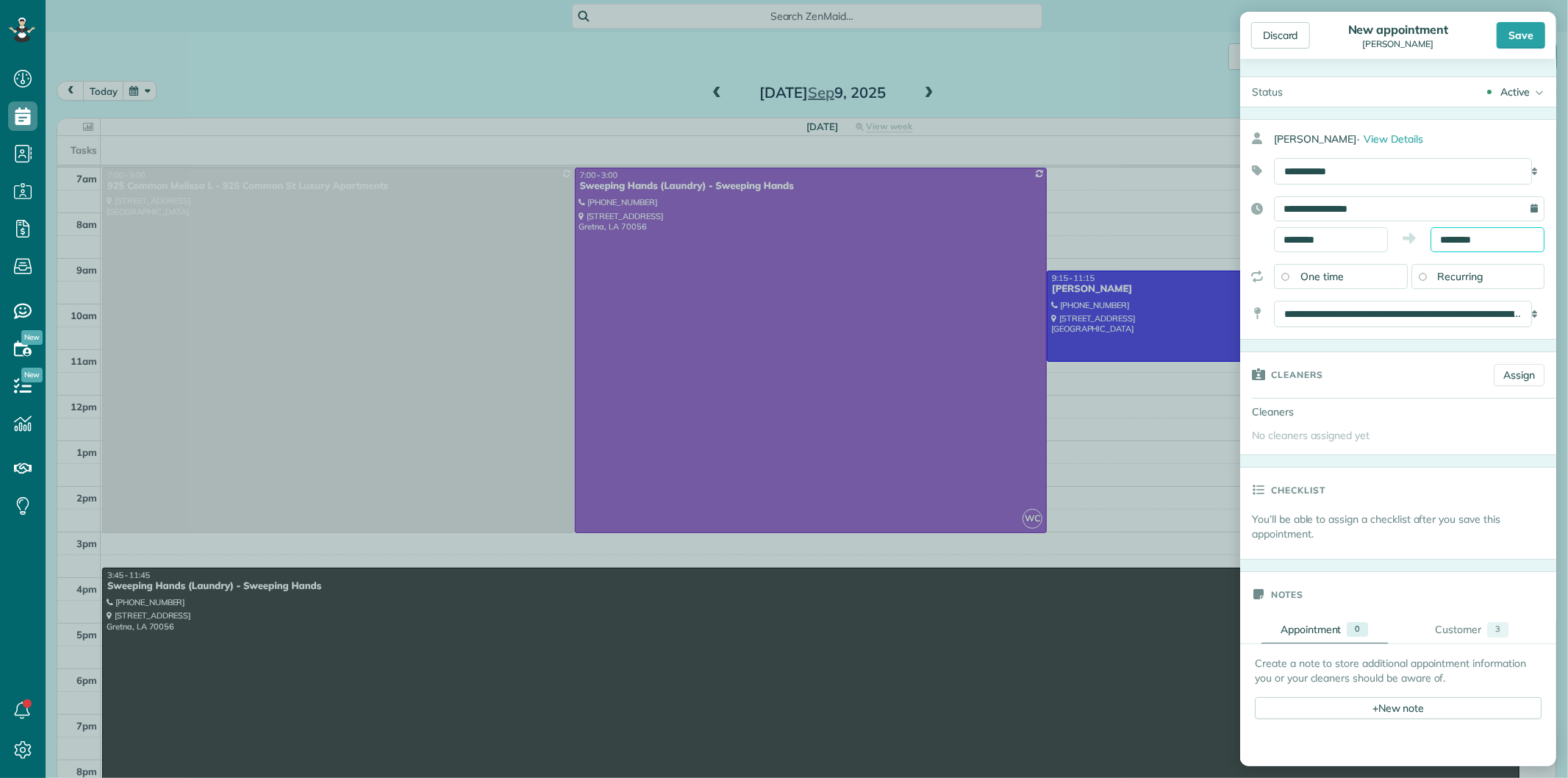
scroll to position [230, 0]
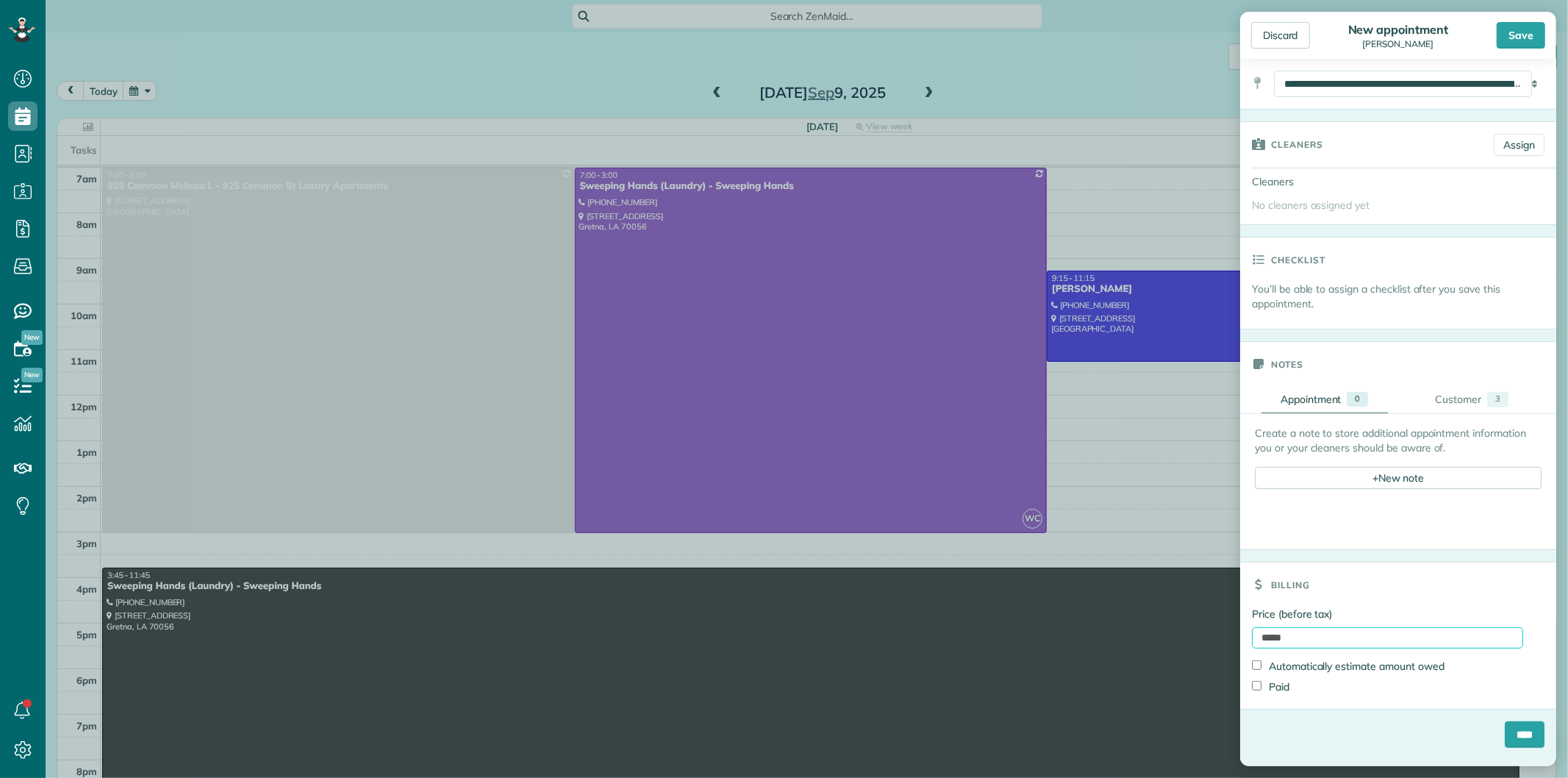
click at [1295, 646] on input "*****" at bounding box center [1387, 638] width 272 height 21
click at [1296, 645] on input "*****" at bounding box center [1387, 638] width 272 height 21
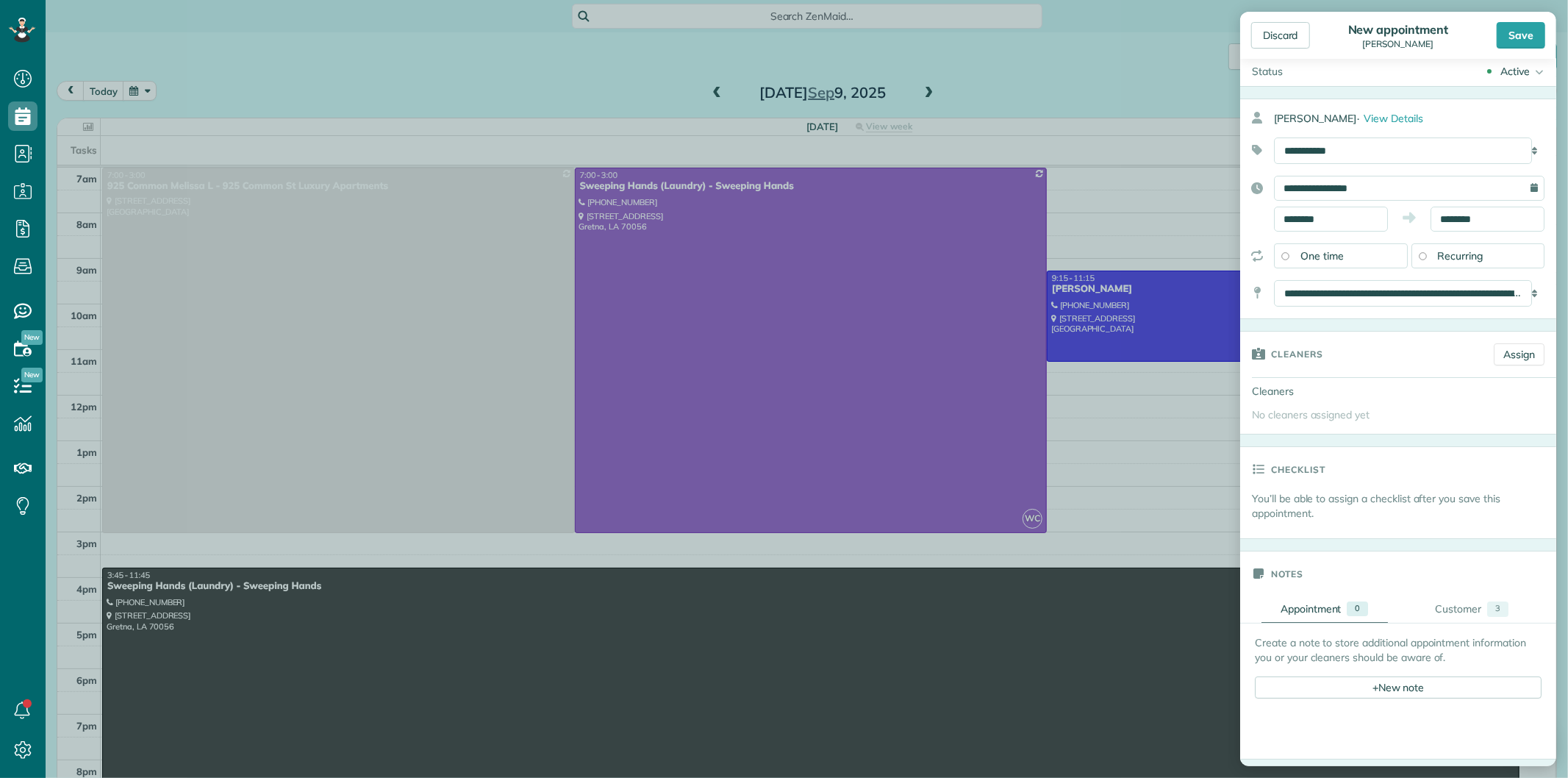
scroll to position [0, 0]
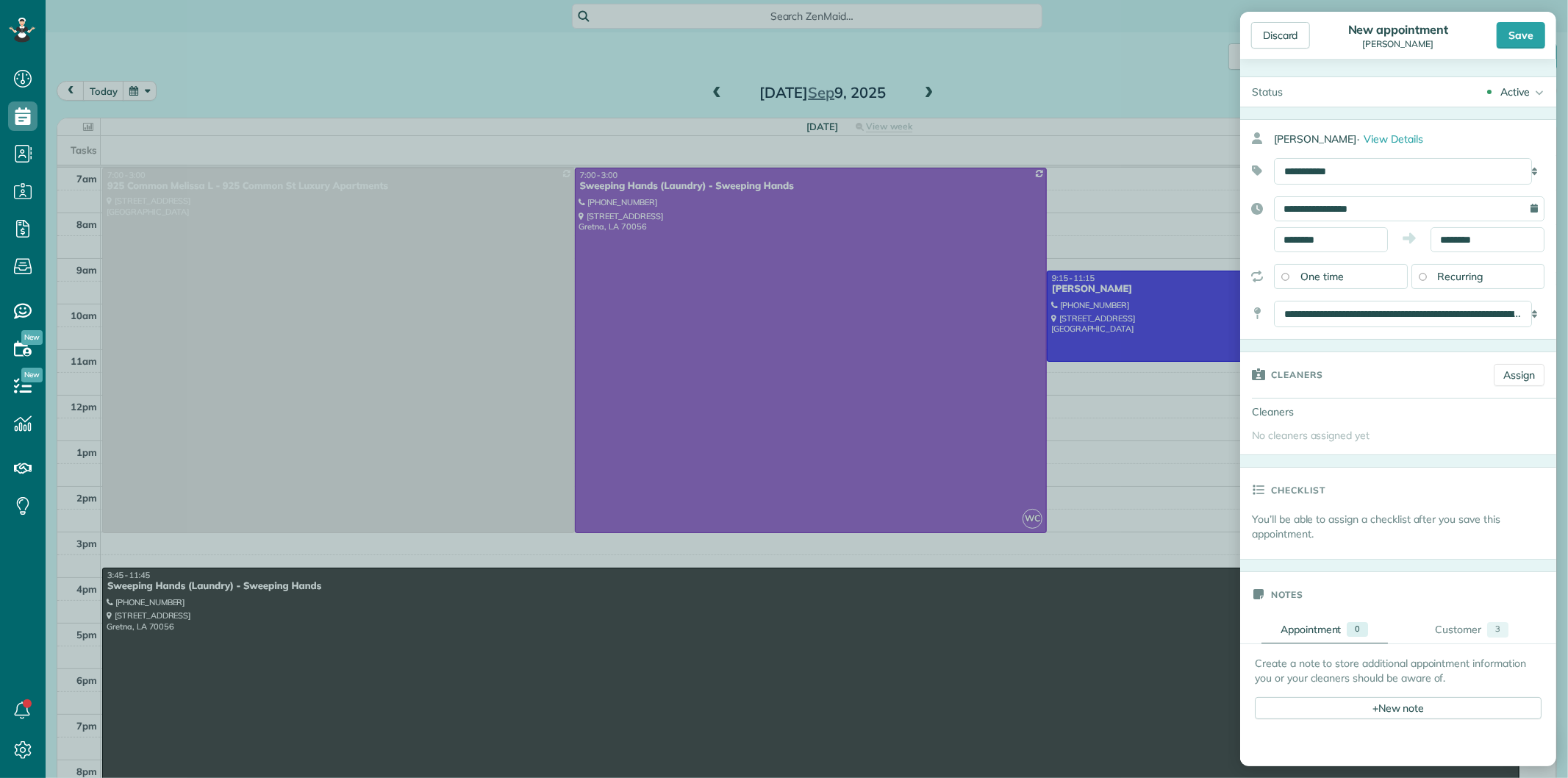
type input "****"
click at [1333, 314] on select "**********" at bounding box center [1403, 314] width 258 height 26
click at [1382, 394] on div "Cleaners" at bounding box center [1361, 374] width 242 height 44
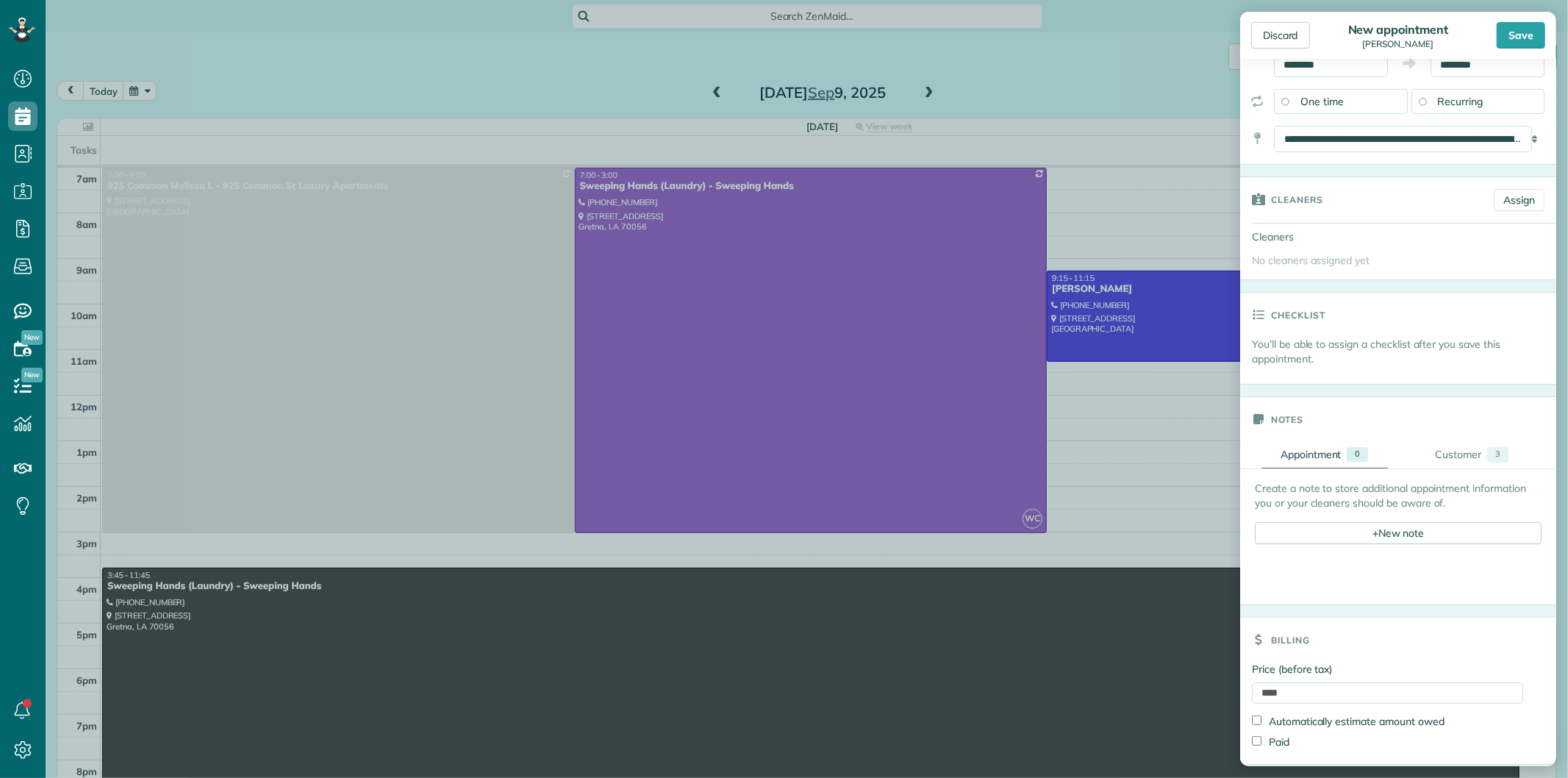
scroll to position [149, 0]
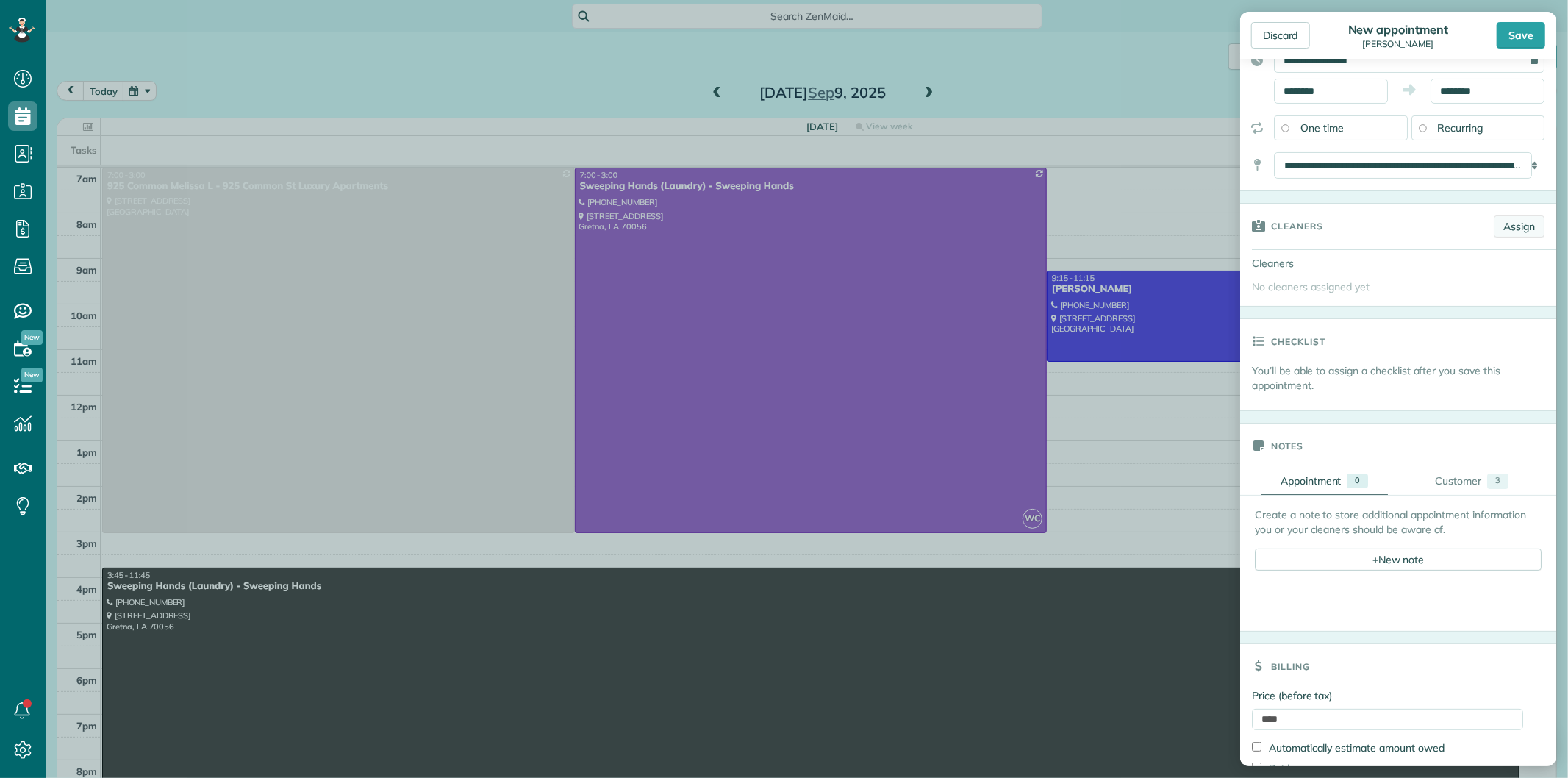
click at [1495, 225] on link "Assign" at bounding box center [1519, 226] width 50 height 22
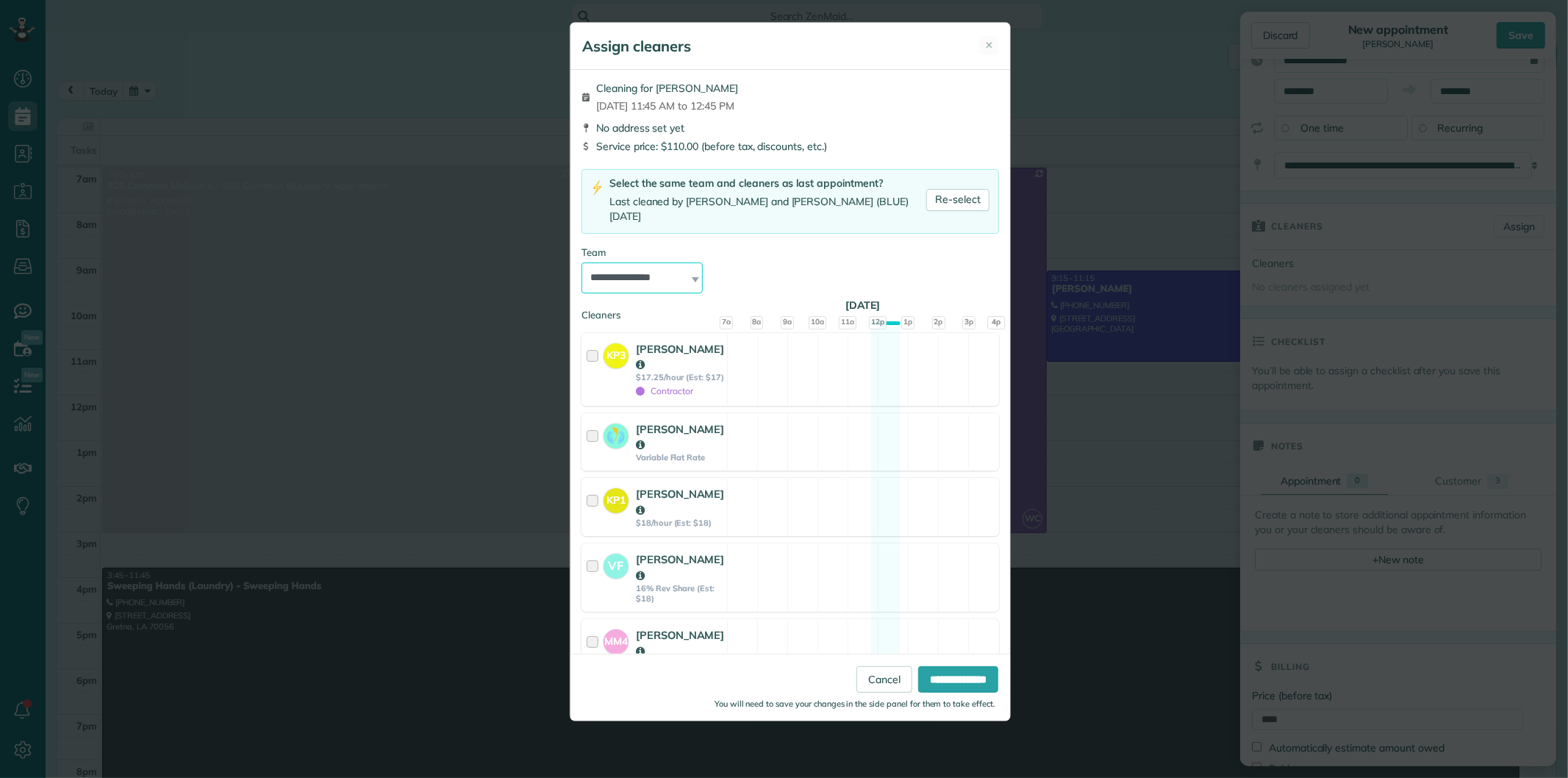
click at [625, 262] on select "**********" at bounding box center [642, 278] width 121 height 31
select select "*****"
click at [582, 262] on select "**********" at bounding box center [642, 278] width 121 height 31
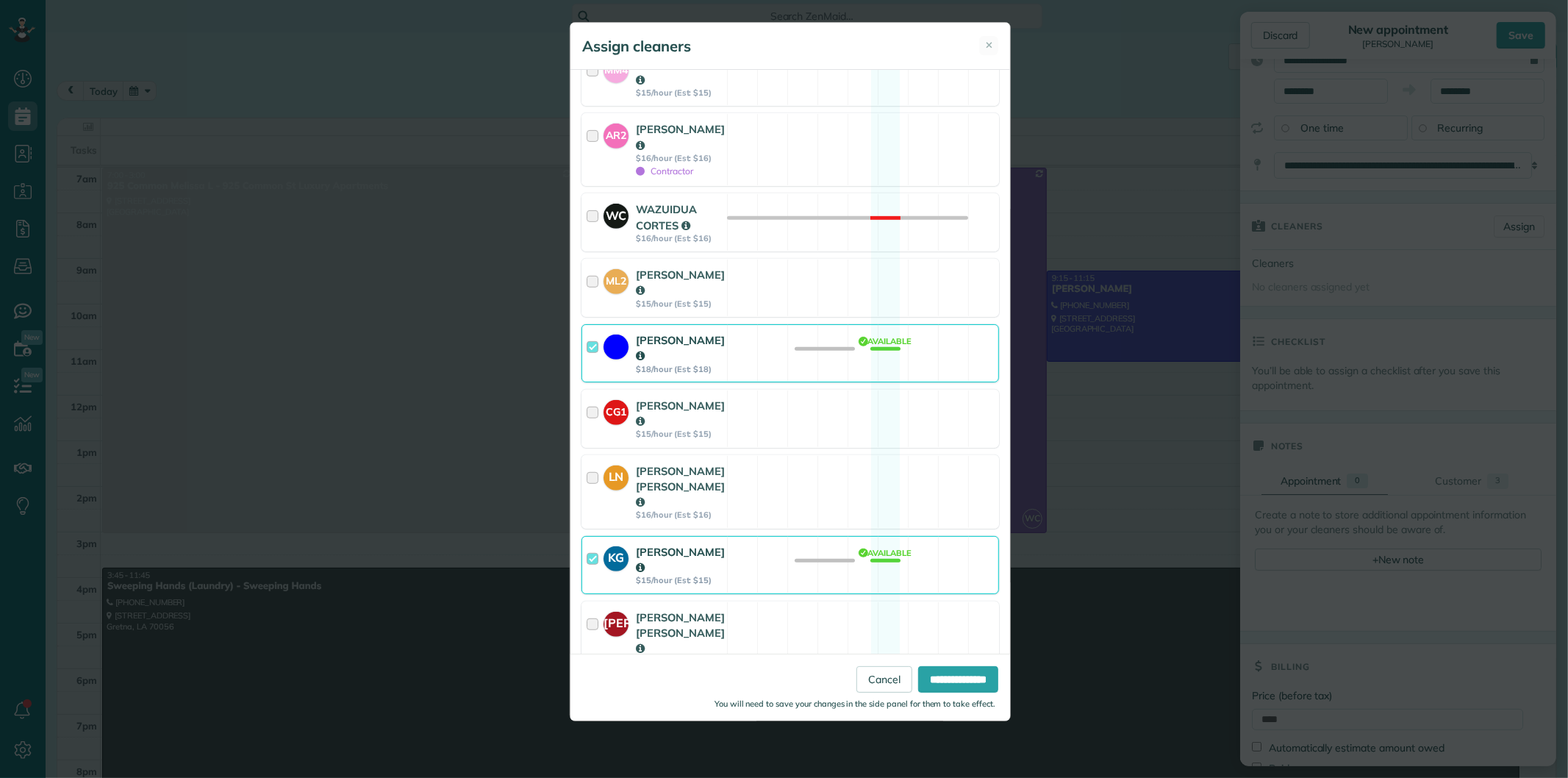
scroll to position [611, 0]
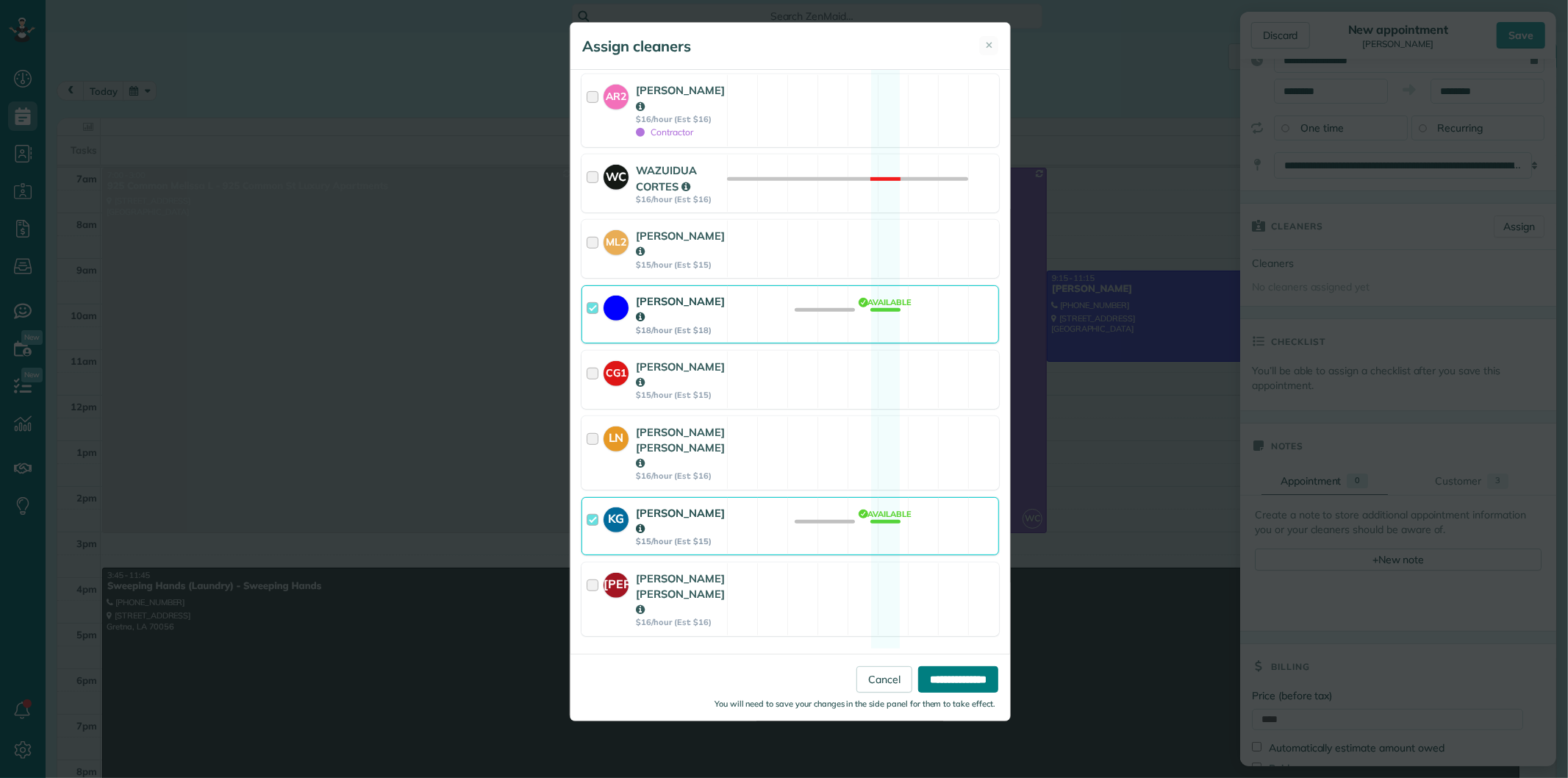
click at [978, 677] on input "**********" at bounding box center [958, 679] width 80 height 26
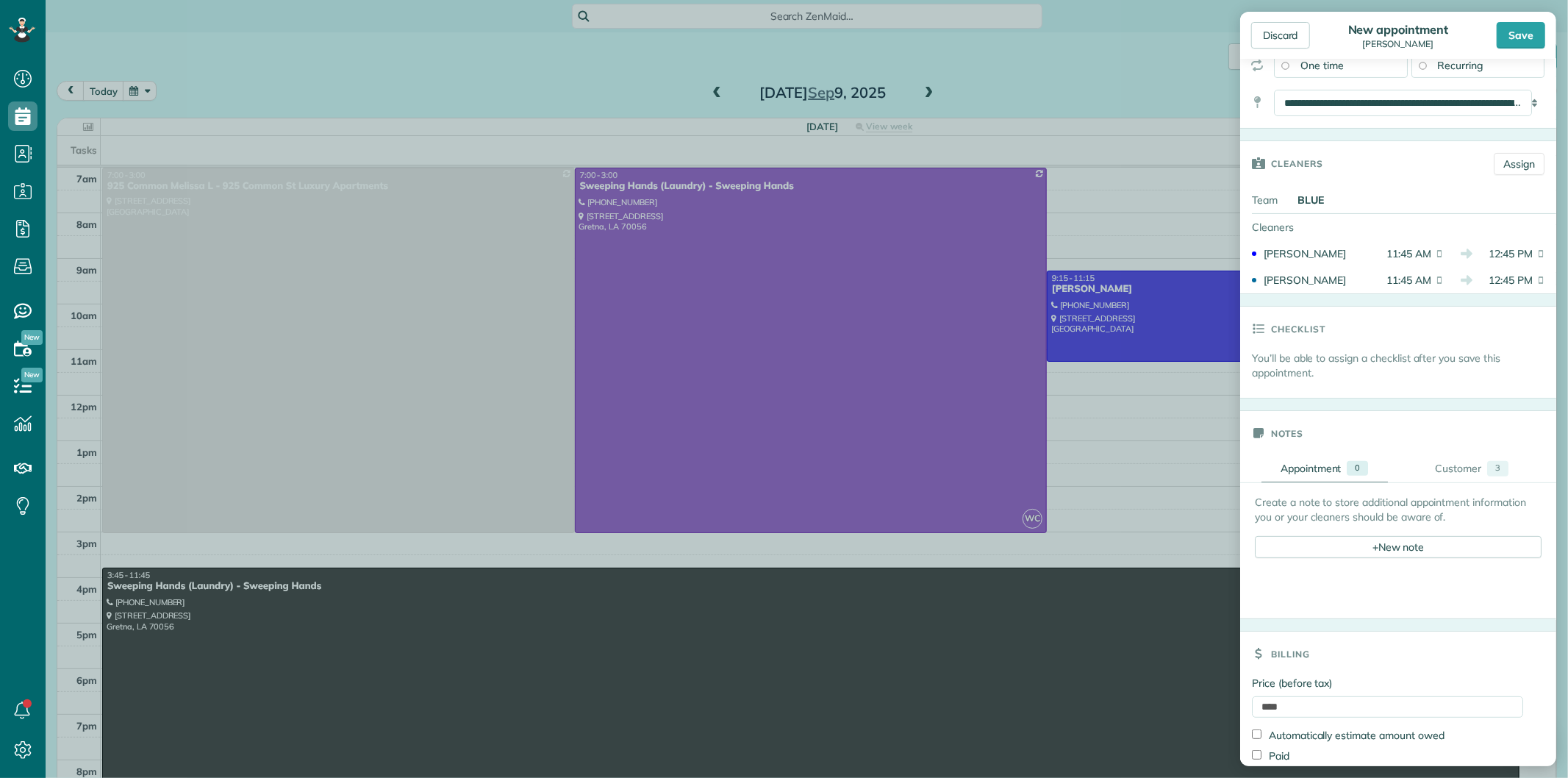
scroll to position [281, 0]
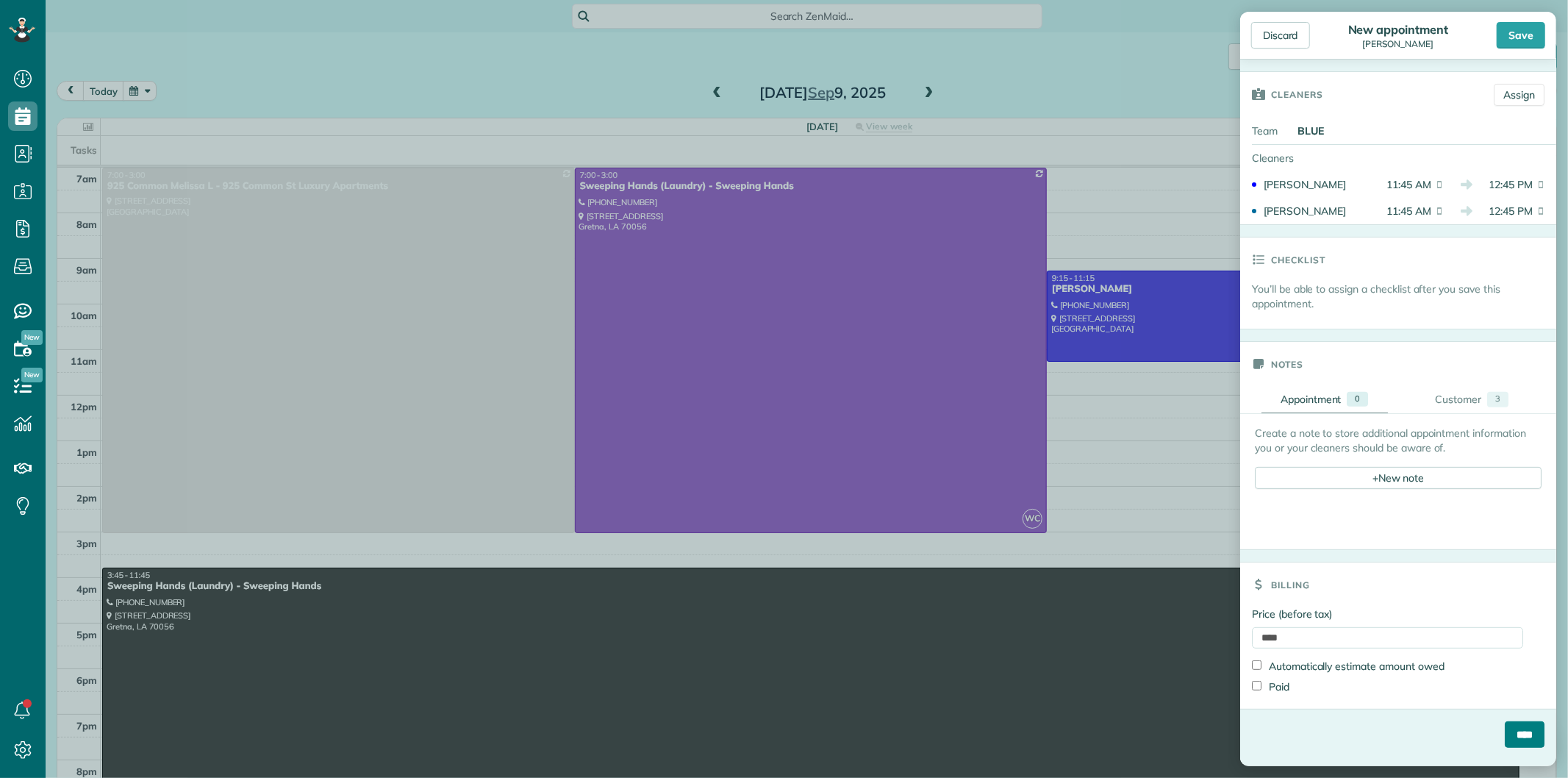
click at [1505, 736] on input "****" at bounding box center [1524, 734] width 40 height 26
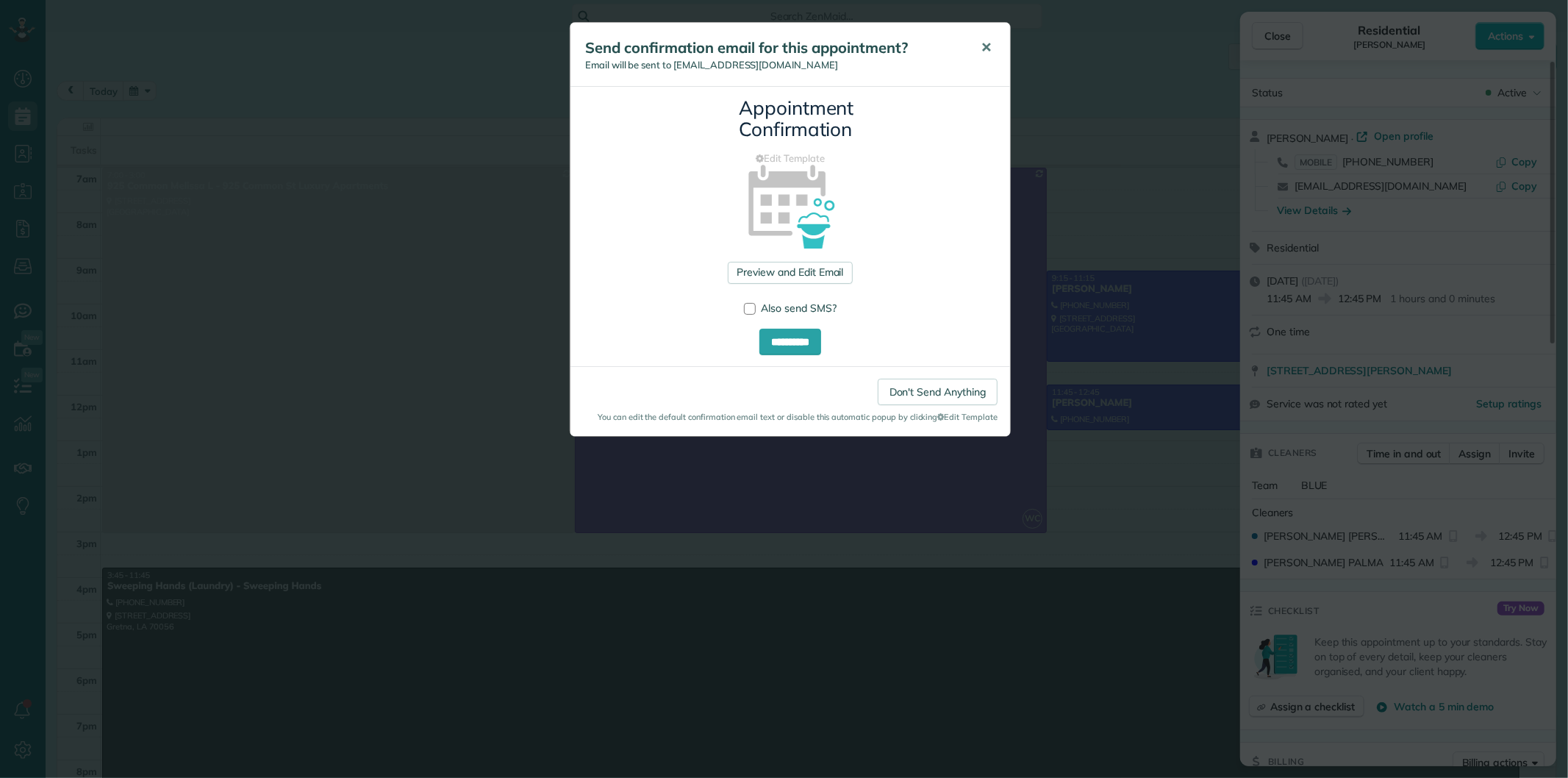
click at [987, 32] on button "✕" at bounding box center [986, 48] width 33 height 35
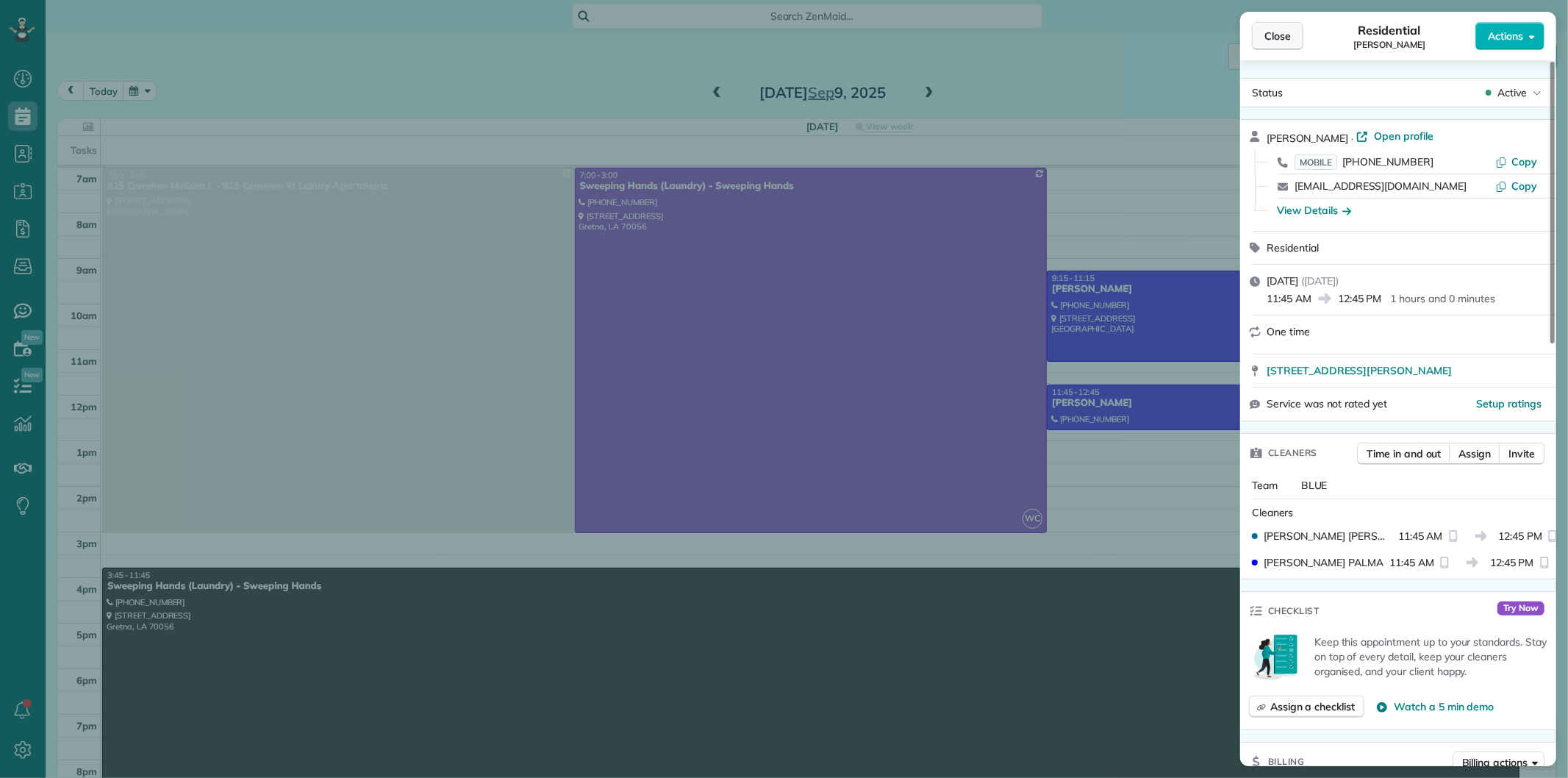
click at [1273, 31] on span "Close" at bounding box center [1277, 35] width 26 height 14
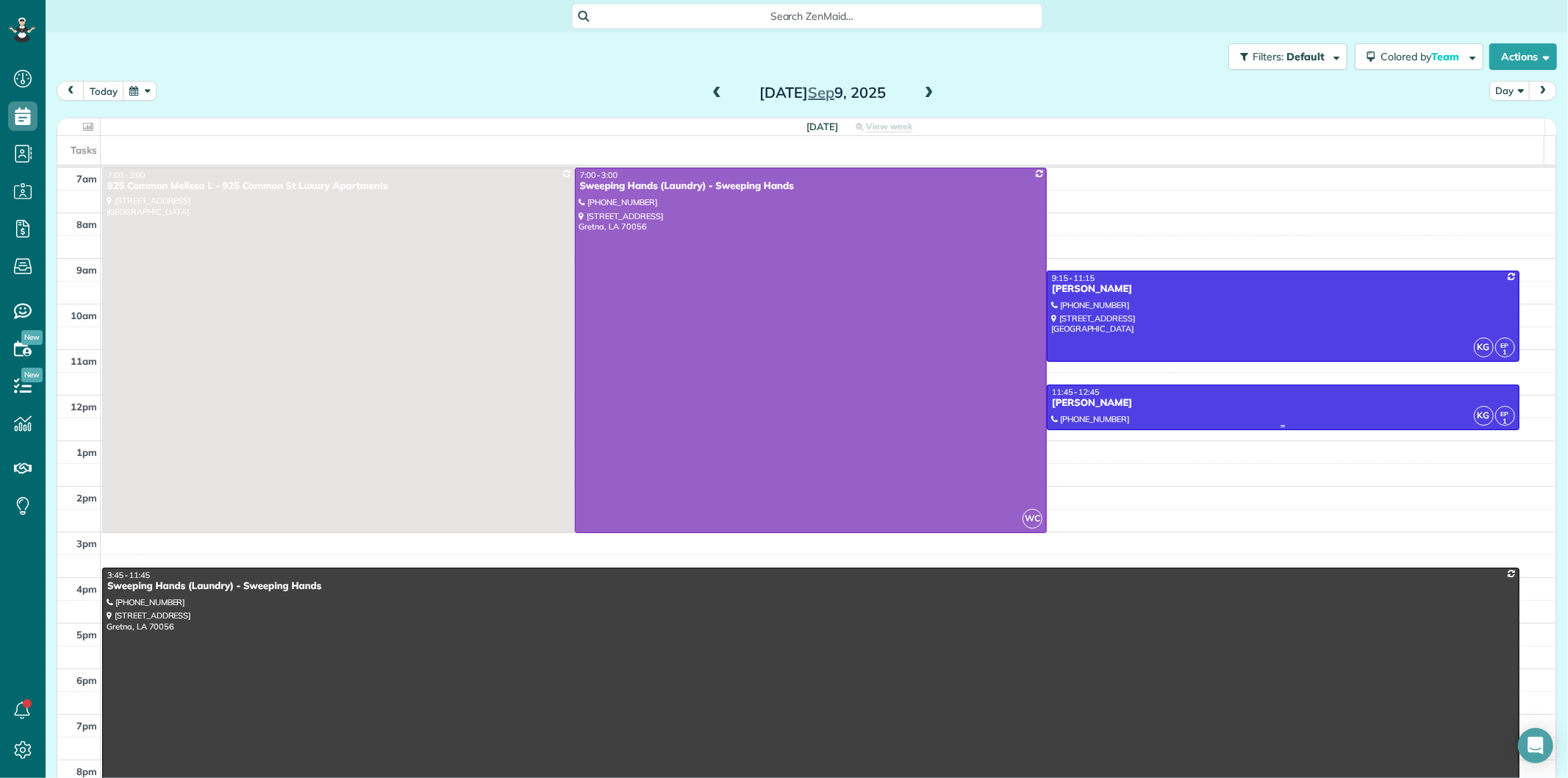
click at [1122, 398] on div "[PERSON_NAME]" at bounding box center [1284, 403] width 464 height 13
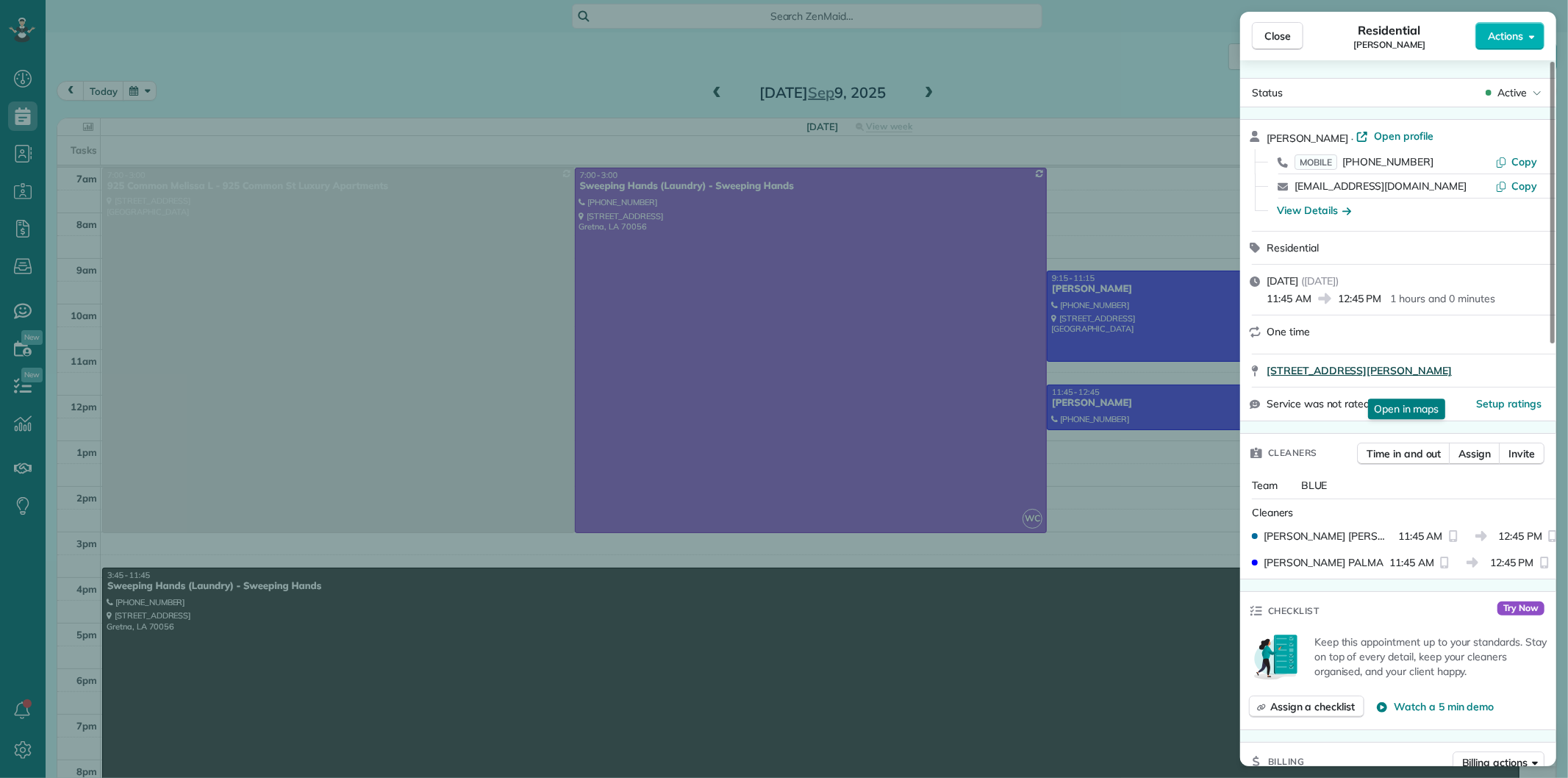
drag, startPoint x: 1263, startPoint y: 378, endPoint x: 1412, endPoint y: 384, distance: 149.1
click at [1412, 384] on div "1114 Lyons Street APT 211/Key New Orleans LA 70115 New Orleans La 70115 Open in…" at bounding box center [1398, 371] width 316 height 32
click at [1464, 331] on div "One time" at bounding box center [1407, 331] width 281 height 14
drag, startPoint x: 1283, startPoint y: 26, endPoint x: 1120, endPoint y: 49, distance: 164.6
click at [1283, 26] on button "Close" at bounding box center [1277, 35] width 51 height 28
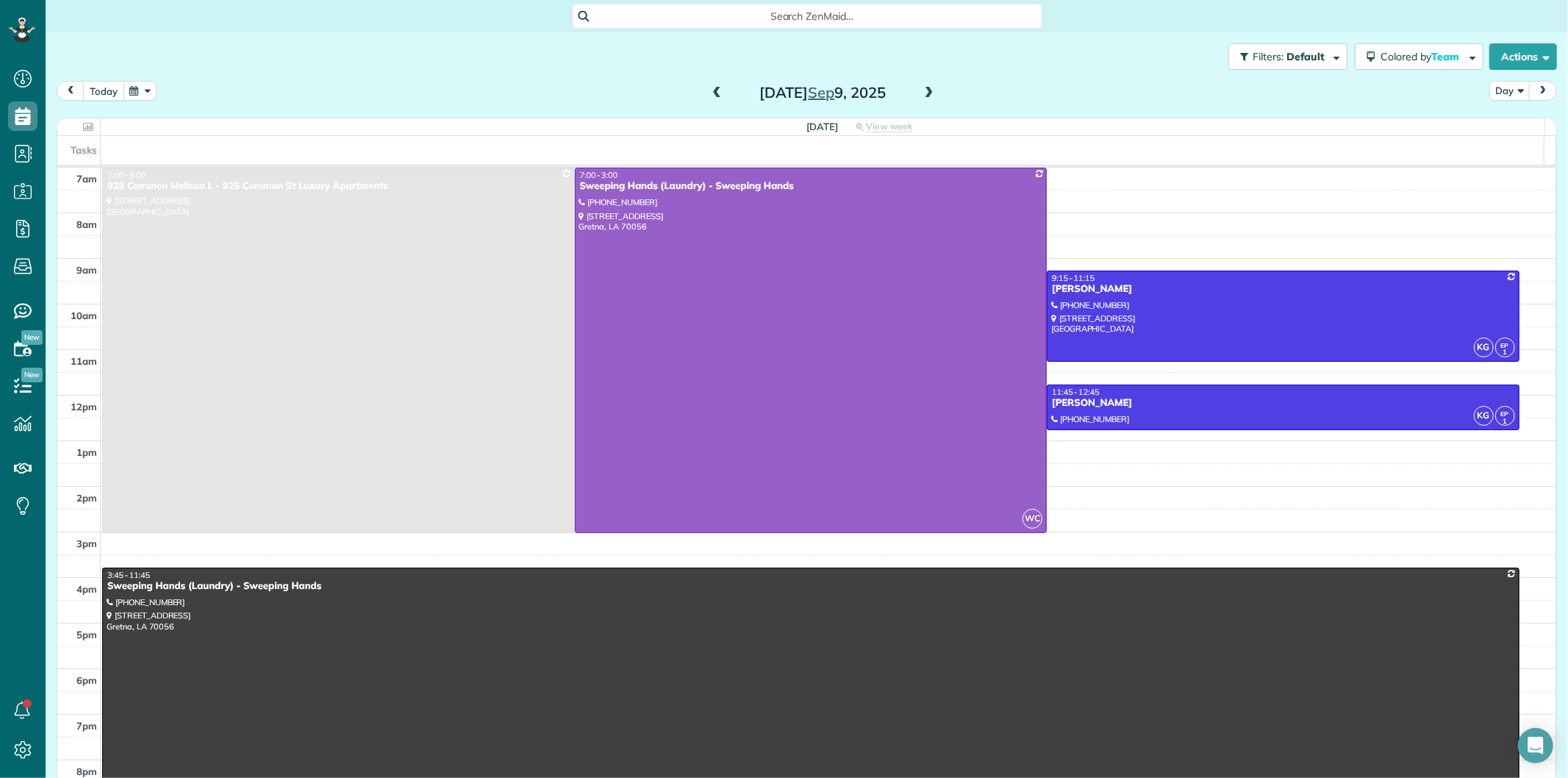
click at [112, 93] on button "today" at bounding box center [103, 91] width 41 height 20
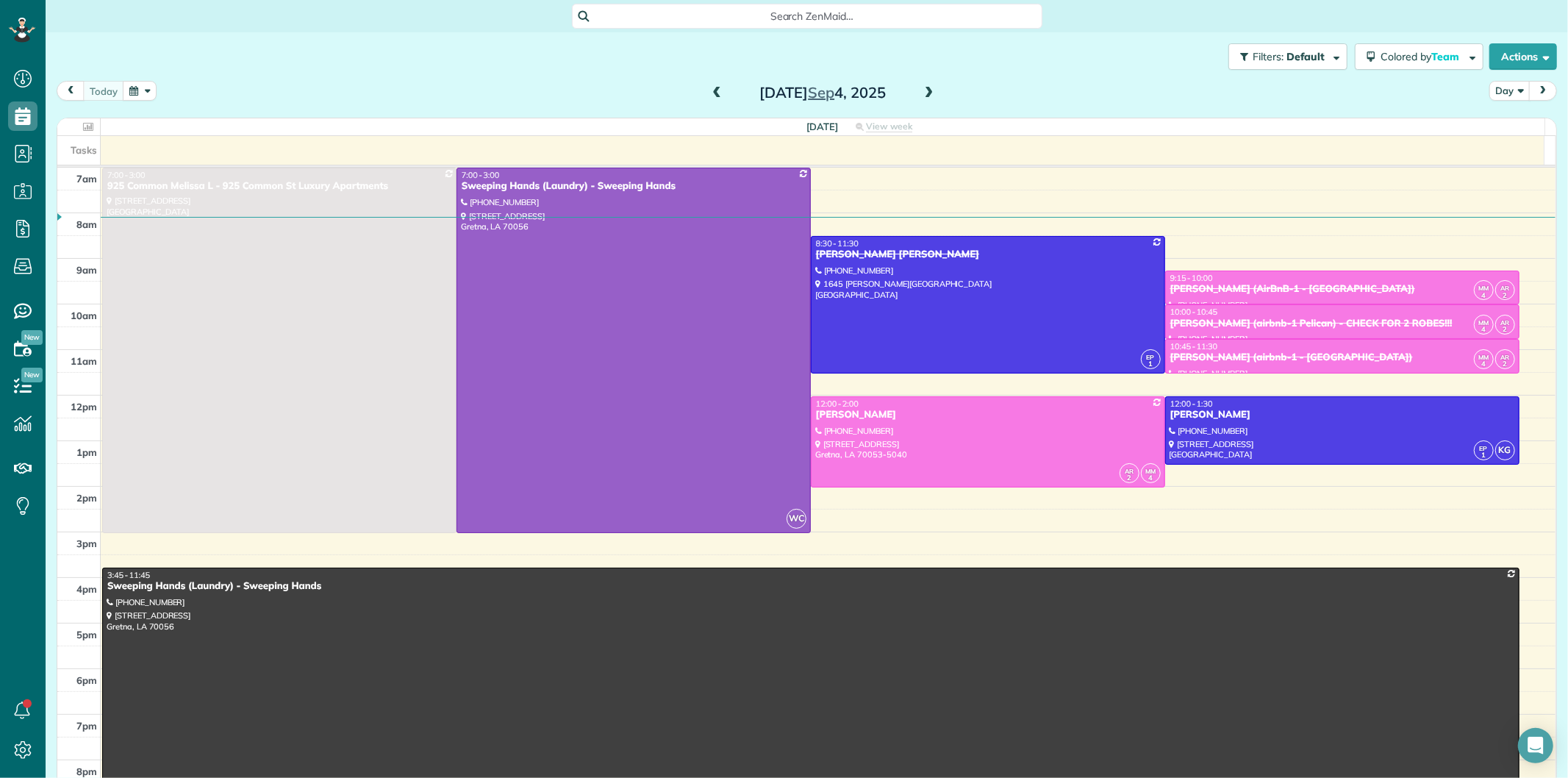
click at [714, 91] on span at bounding box center [716, 93] width 16 height 13
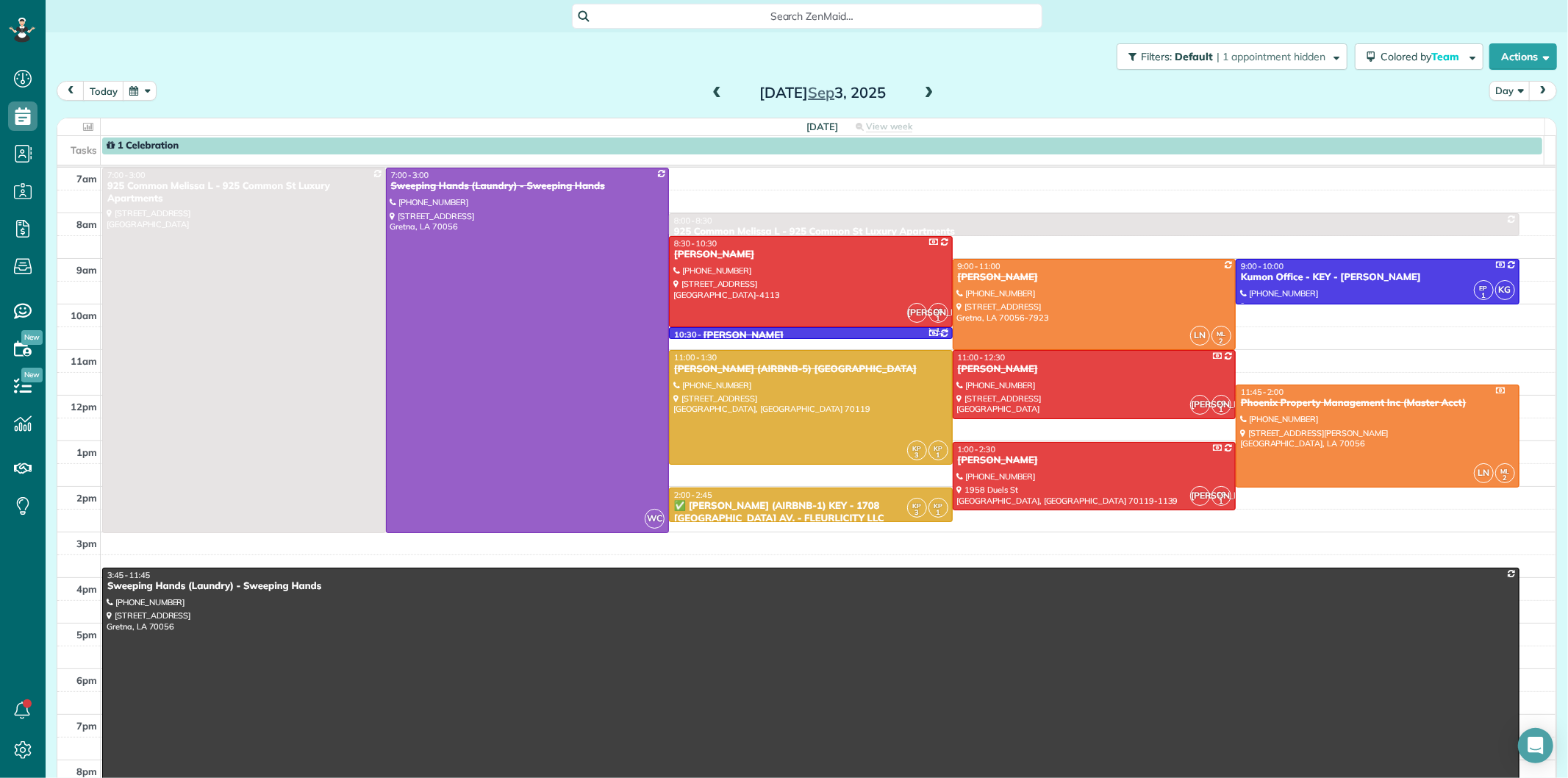
click at [714, 91] on span at bounding box center [716, 93] width 16 height 13
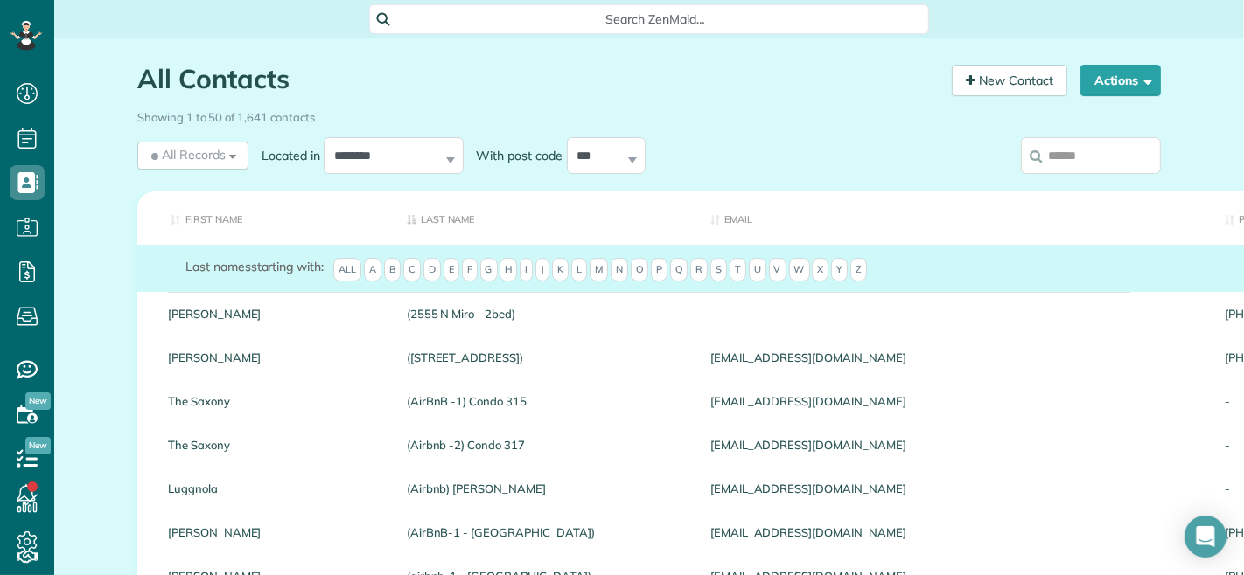
scroll to position [7, 7]
click at [1072, 162] on input "search" at bounding box center [1091, 155] width 140 height 37
click at [1058, 159] on input "search" at bounding box center [1091, 155] width 140 height 37
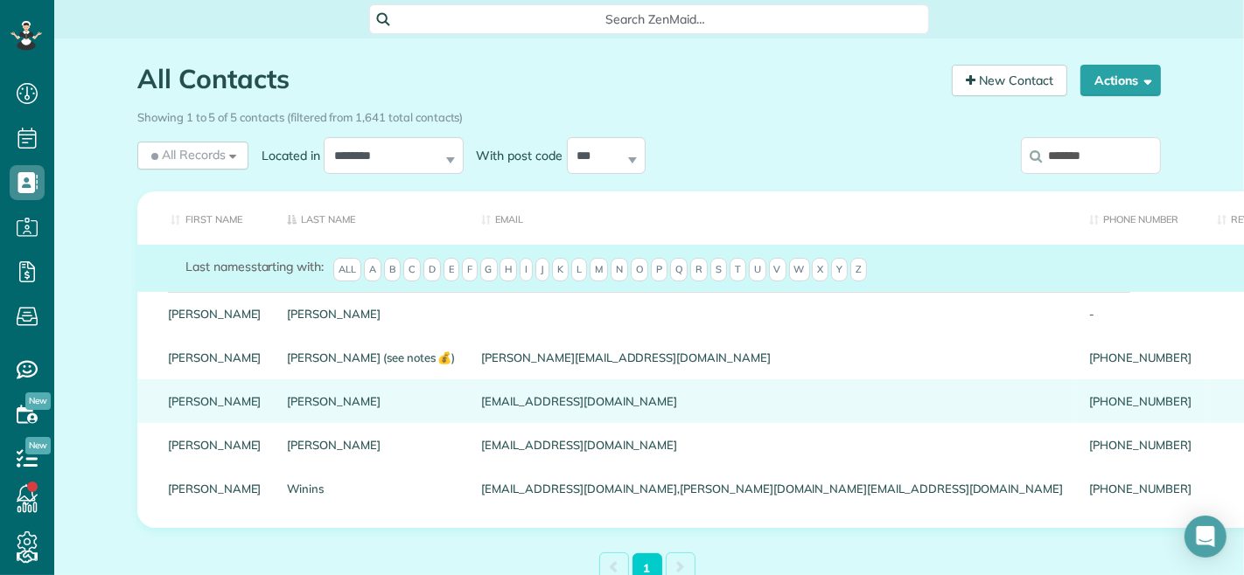
type input "*******"
click at [288, 408] on link "PHILIPSON" at bounding box center [372, 401] width 168 height 12
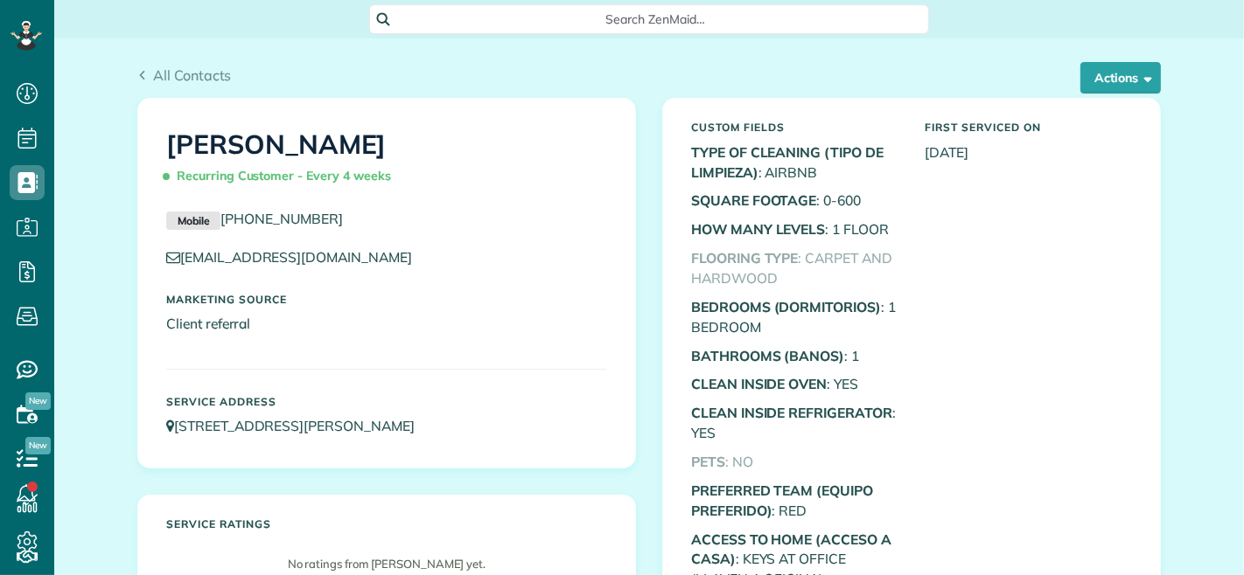
scroll to position [7, 7]
click at [1085, 76] on button "Actions" at bounding box center [1120, 77] width 80 height 31
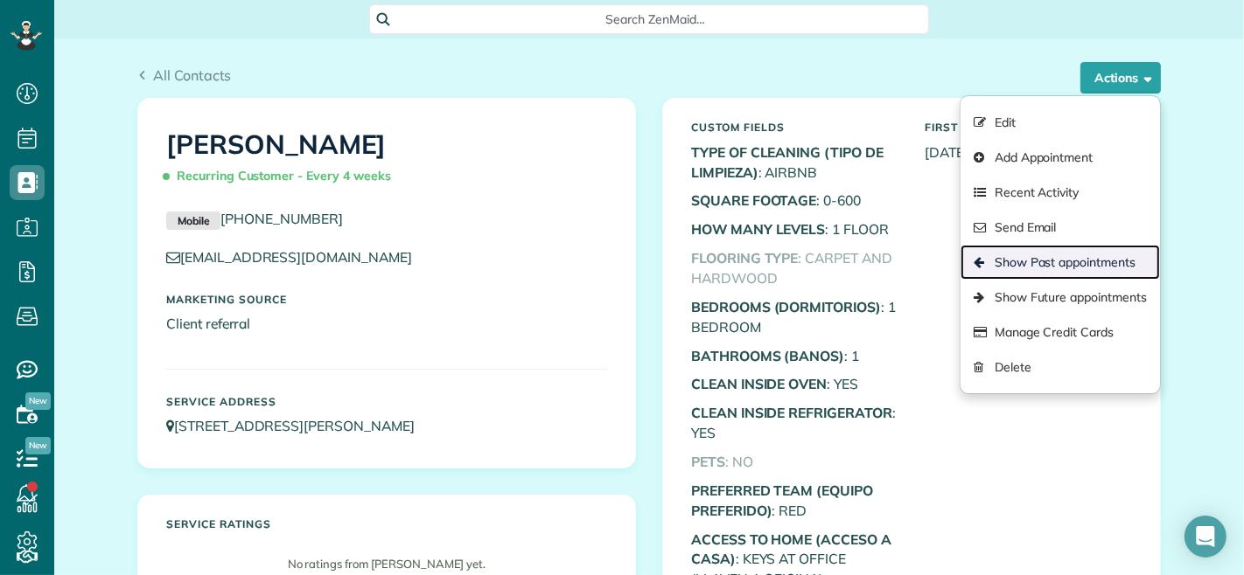
click at [1018, 271] on link "Show Past appointments" at bounding box center [1059, 262] width 199 height 35
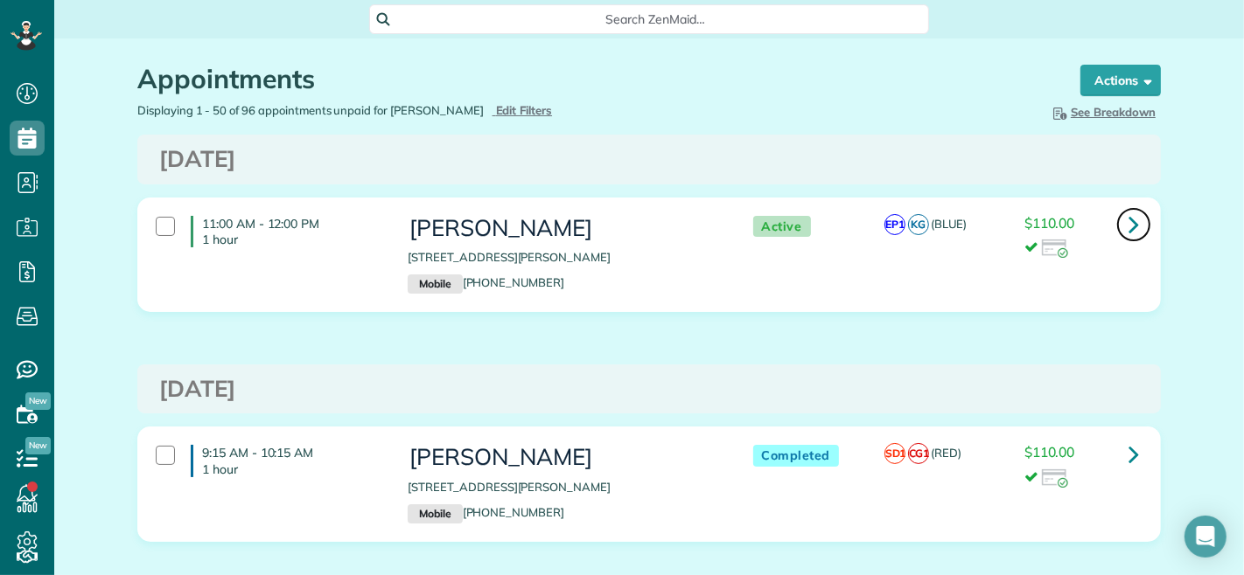
click at [1128, 226] on icon at bounding box center [1133, 224] width 10 height 31
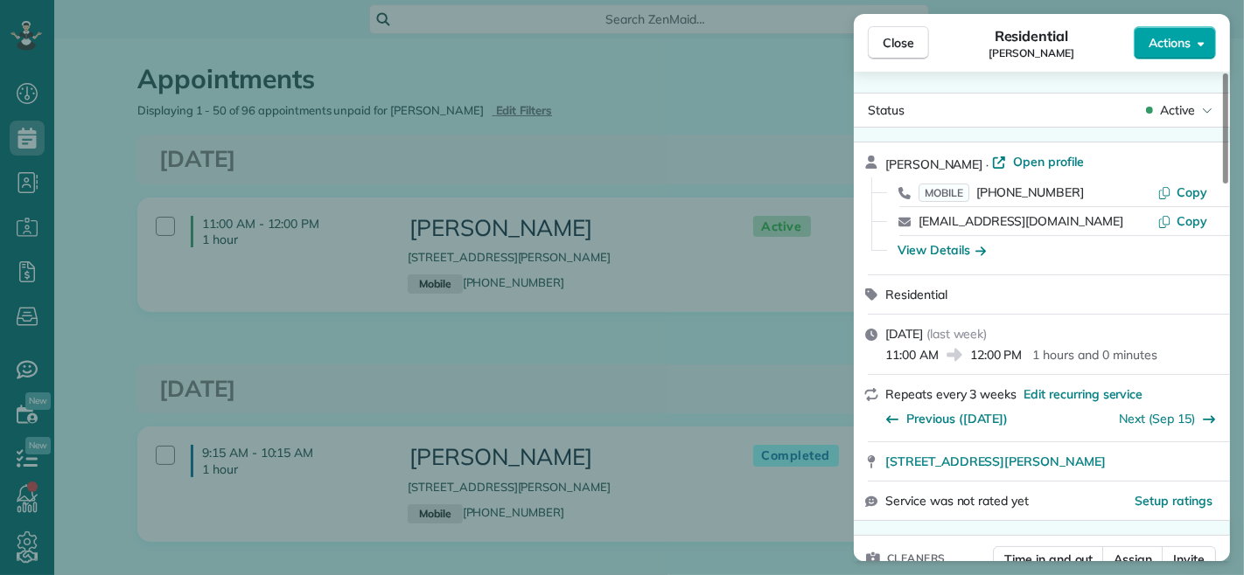
click at [1154, 36] on span "Actions" at bounding box center [1169, 42] width 42 height 17
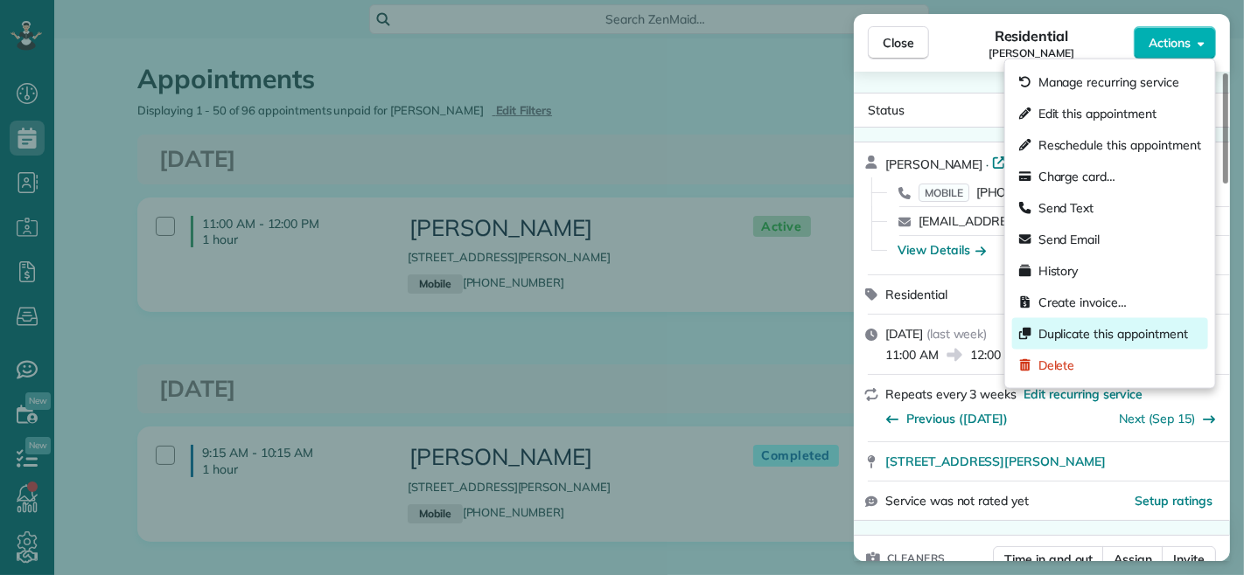
click at [1077, 318] on div "Duplicate this appointment" at bounding box center [1110, 333] width 196 height 31
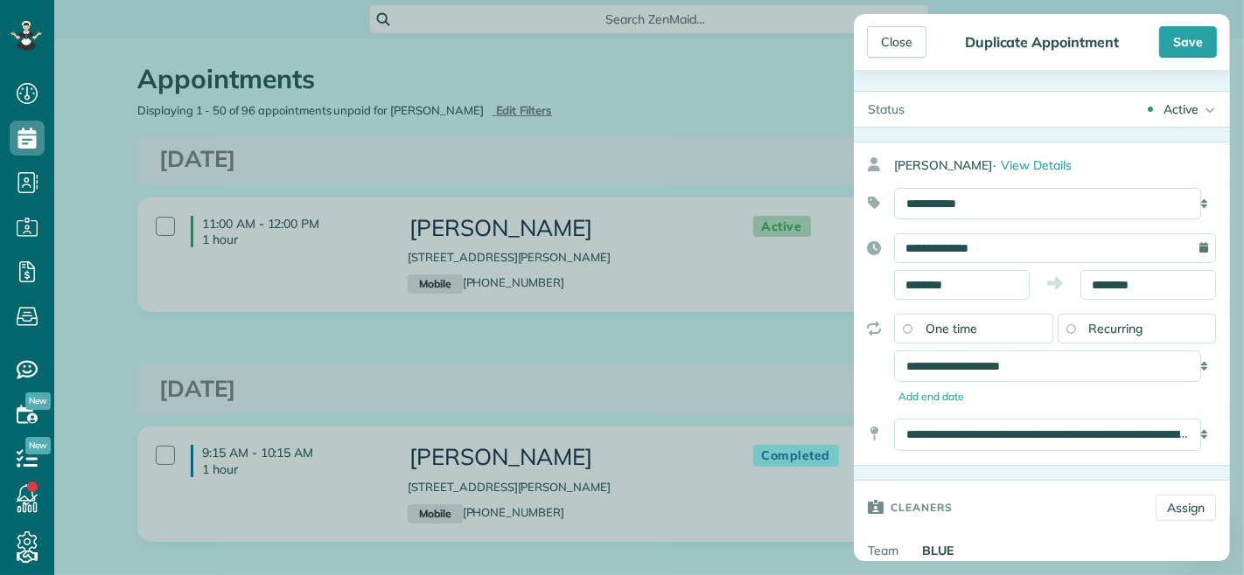
click at [915, 328] on div "One time" at bounding box center [973, 329] width 159 height 30
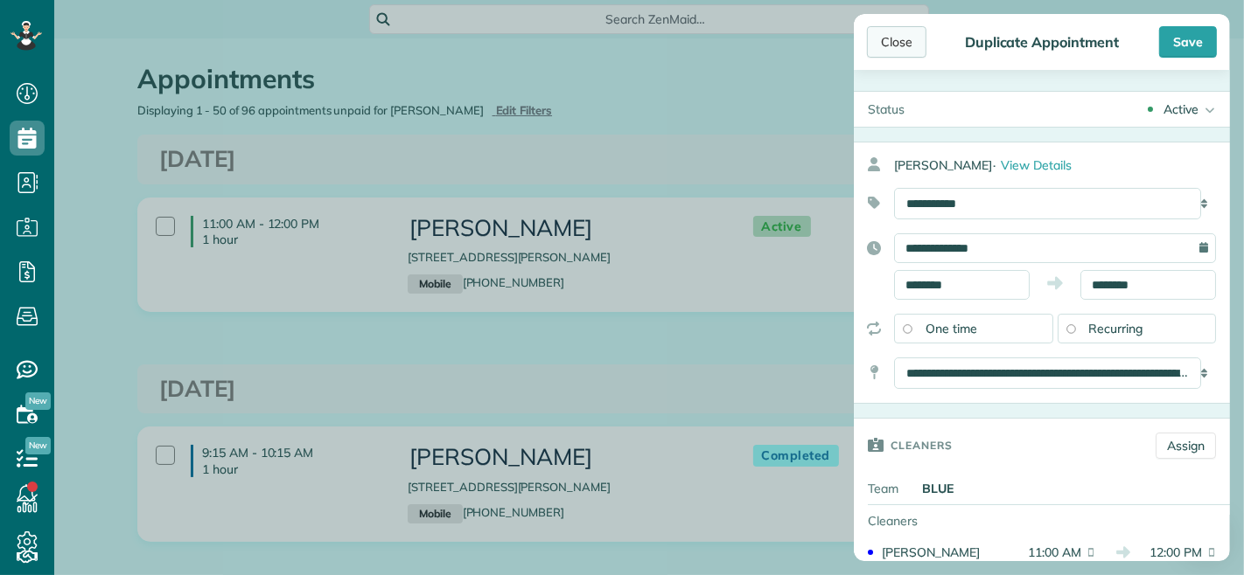
click at [890, 45] on div "Close" at bounding box center [896, 41] width 59 height 31
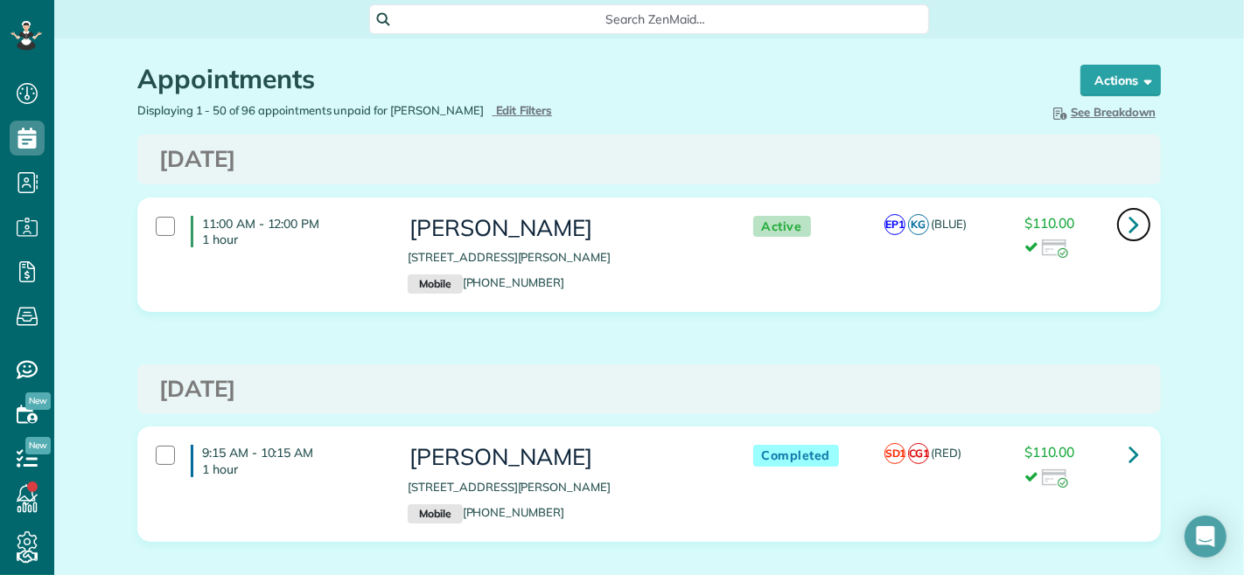
click at [1128, 221] on icon at bounding box center [1133, 224] width 10 height 31
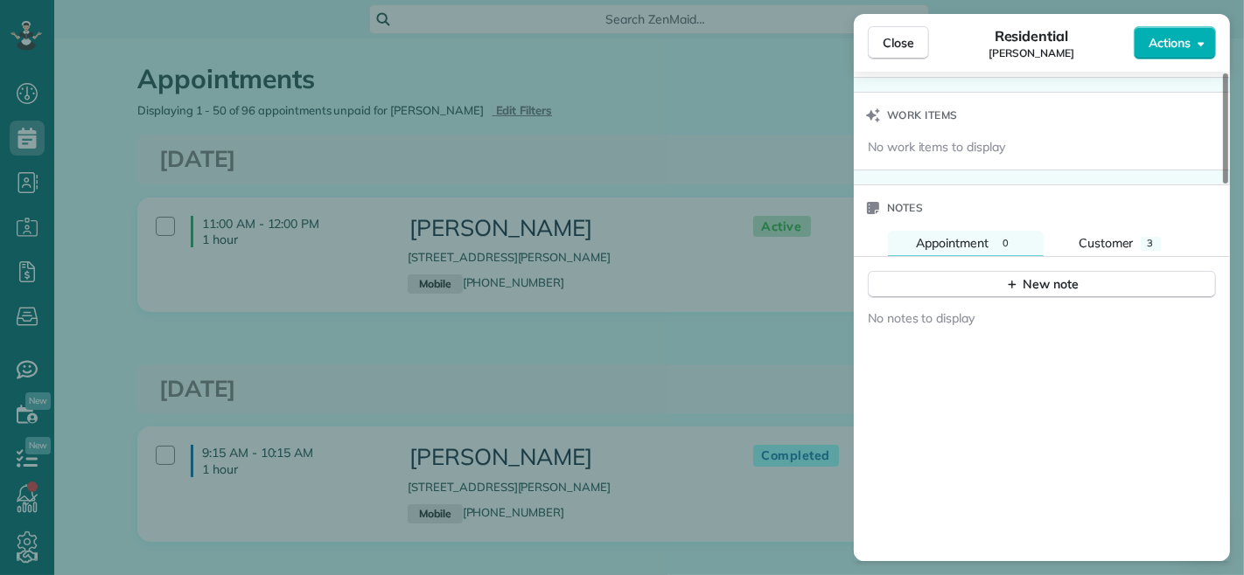
scroll to position [1459, 0]
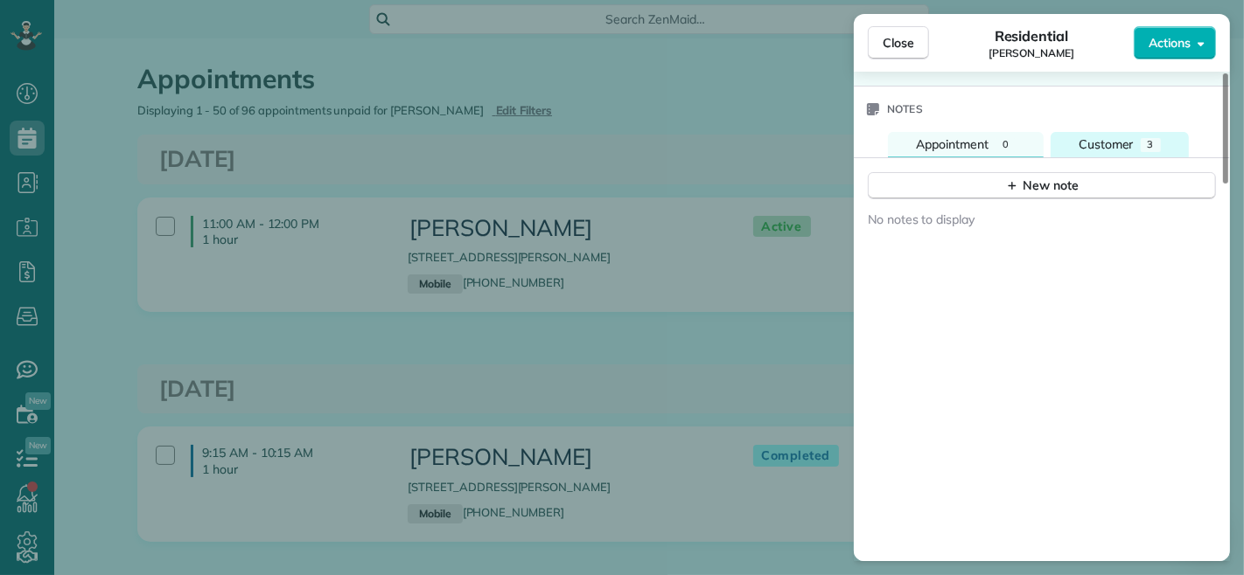
click at [1082, 152] on span "Customer" at bounding box center [1105, 144] width 55 height 16
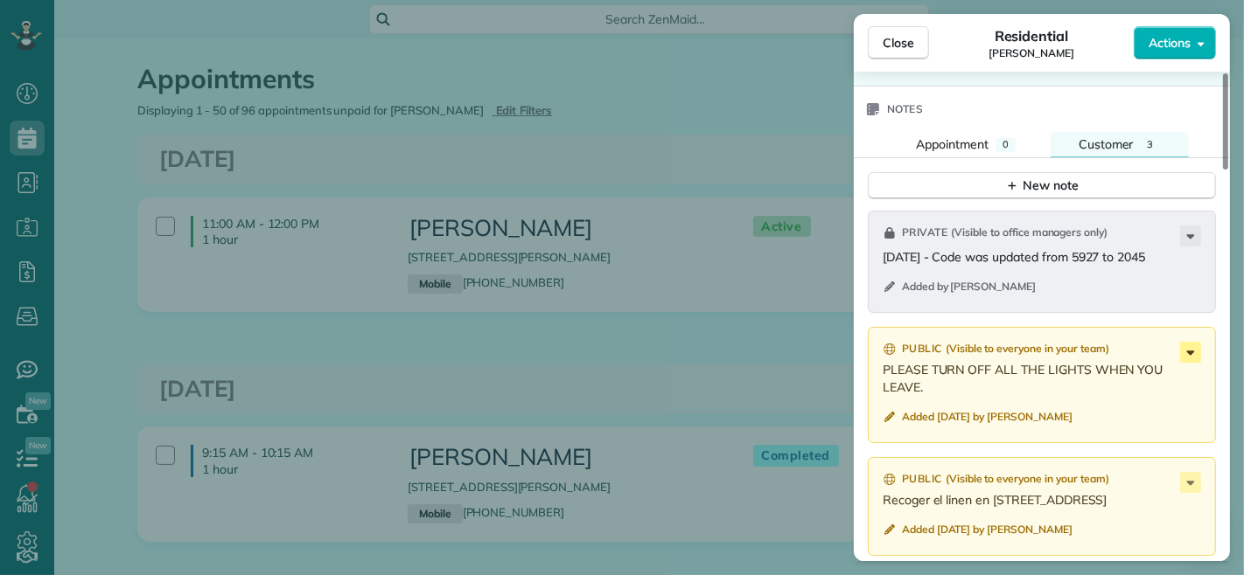
click at [1191, 363] on icon at bounding box center [1190, 352] width 21 height 21
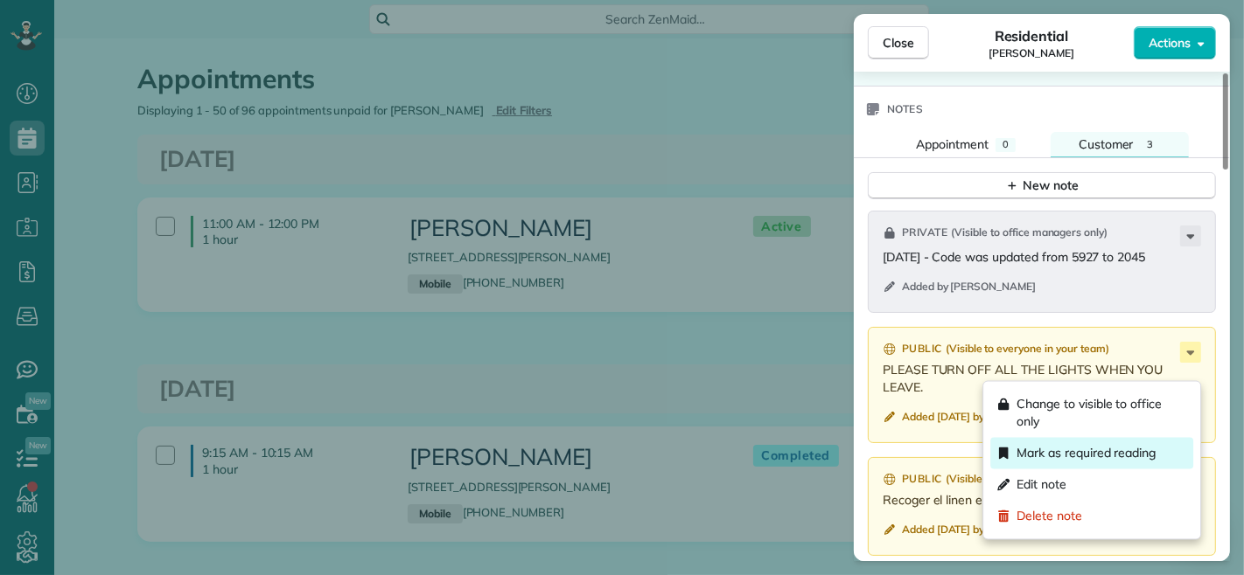
click at [1044, 460] on span "Mark as required reading" at bounding box center [1085, 453] width 139 height 17
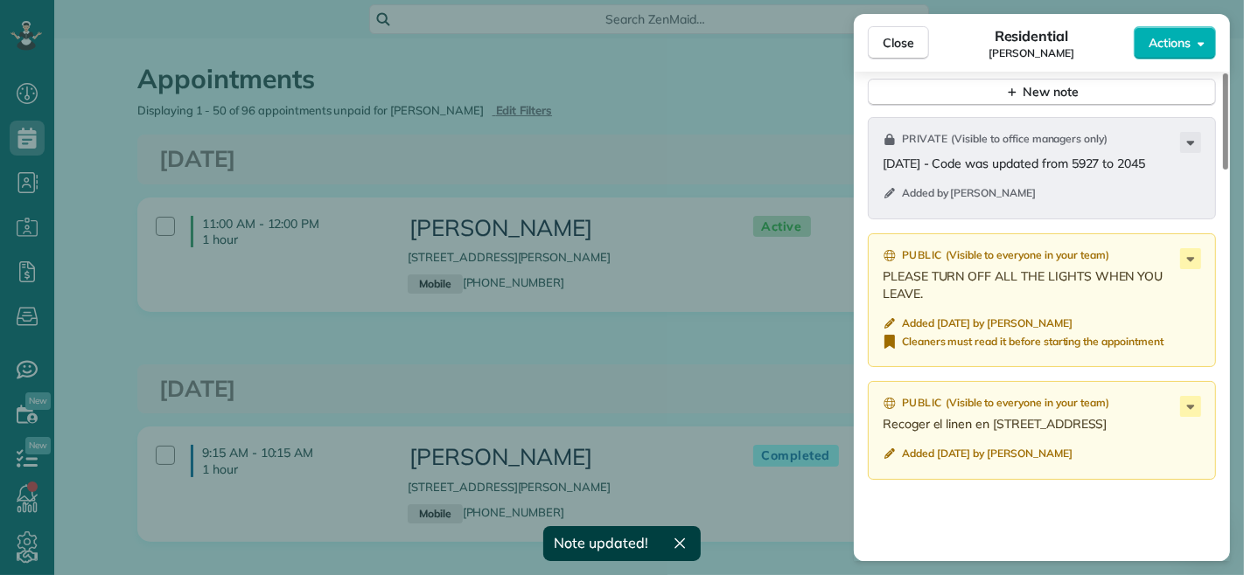
scroll to position [1557, 0]
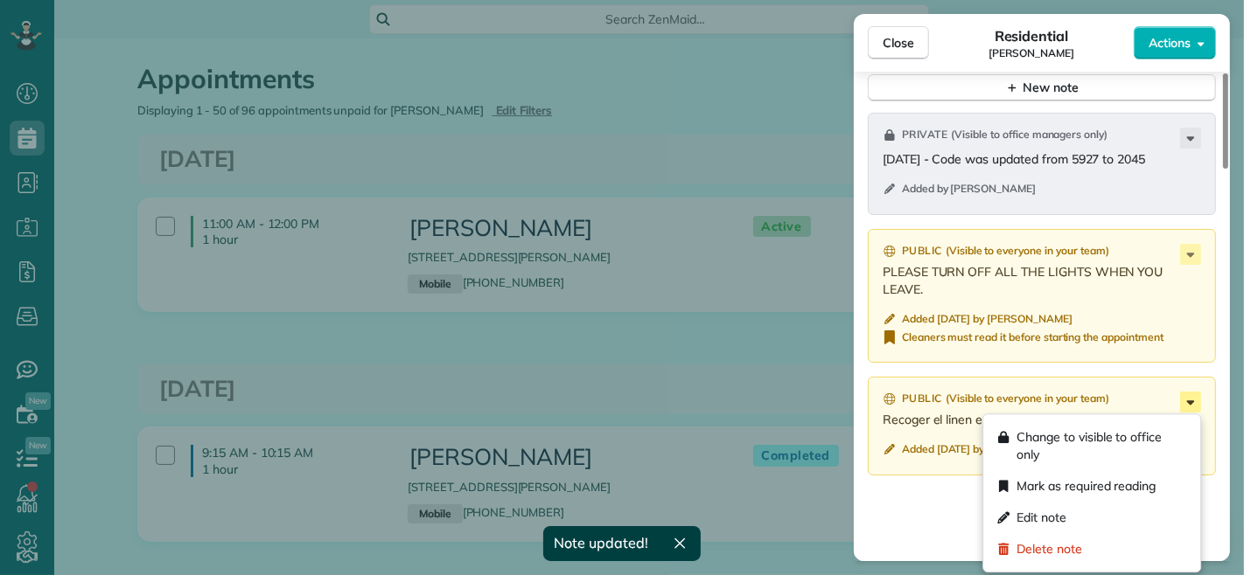
click at [1186, 395] on icon at bounding box center [1190, 402] width 21 height 21
click at [1079, 479] on span "Mark as required reading" at bounding box center [1085, 486] width 139 height 17
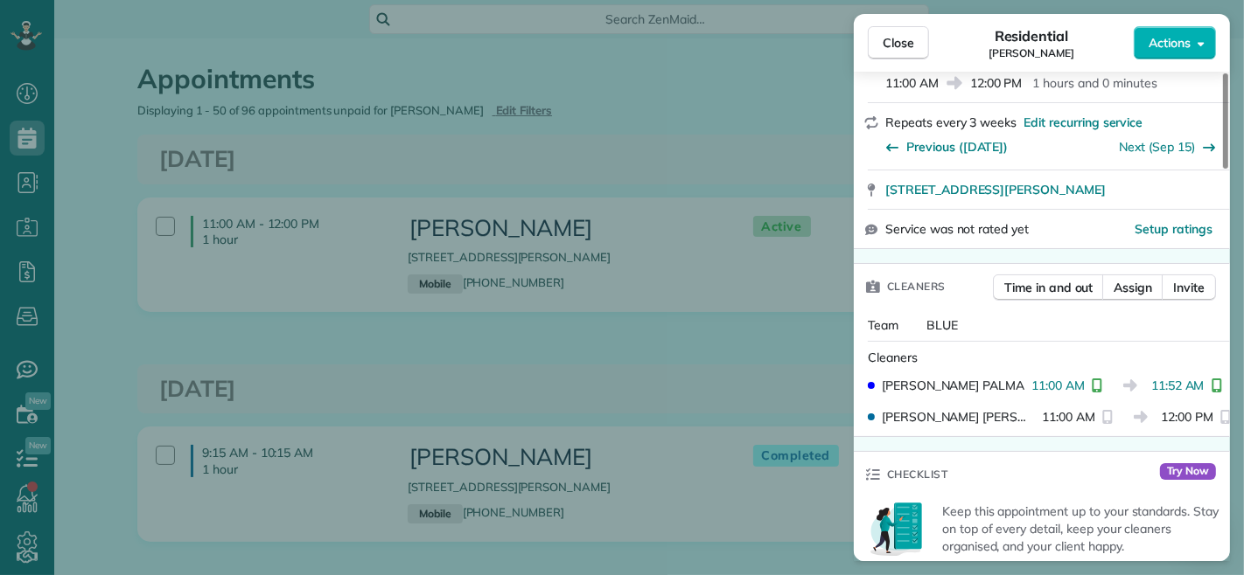
scroll to position [388, 0]
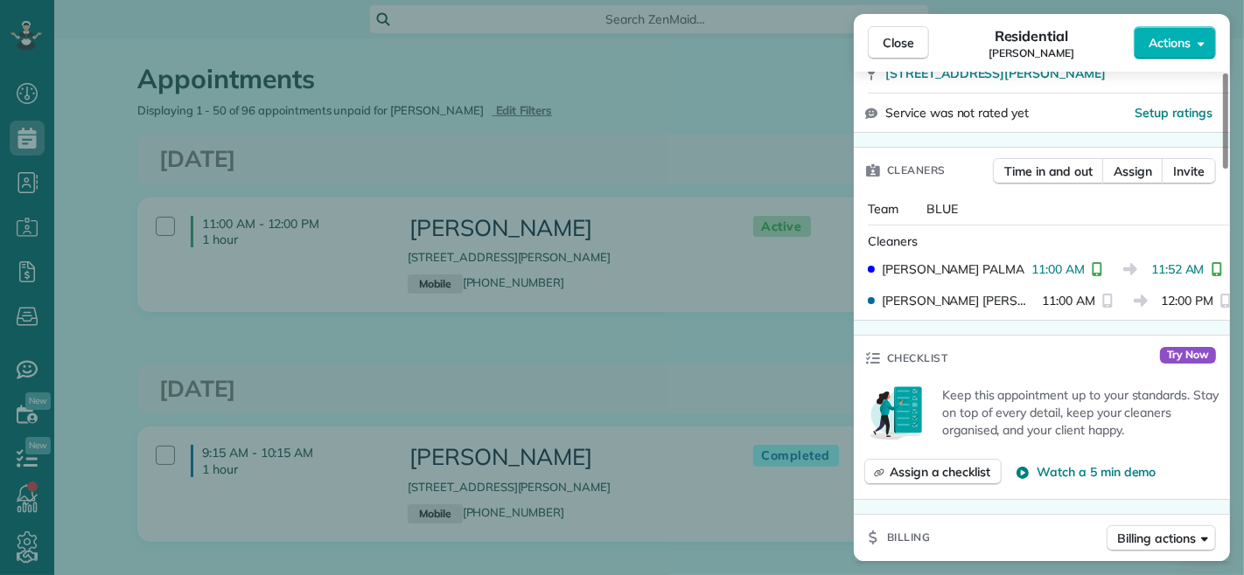
click at [872, 31] on button "Close" at bounding box center [898, 42] width 61 height 33
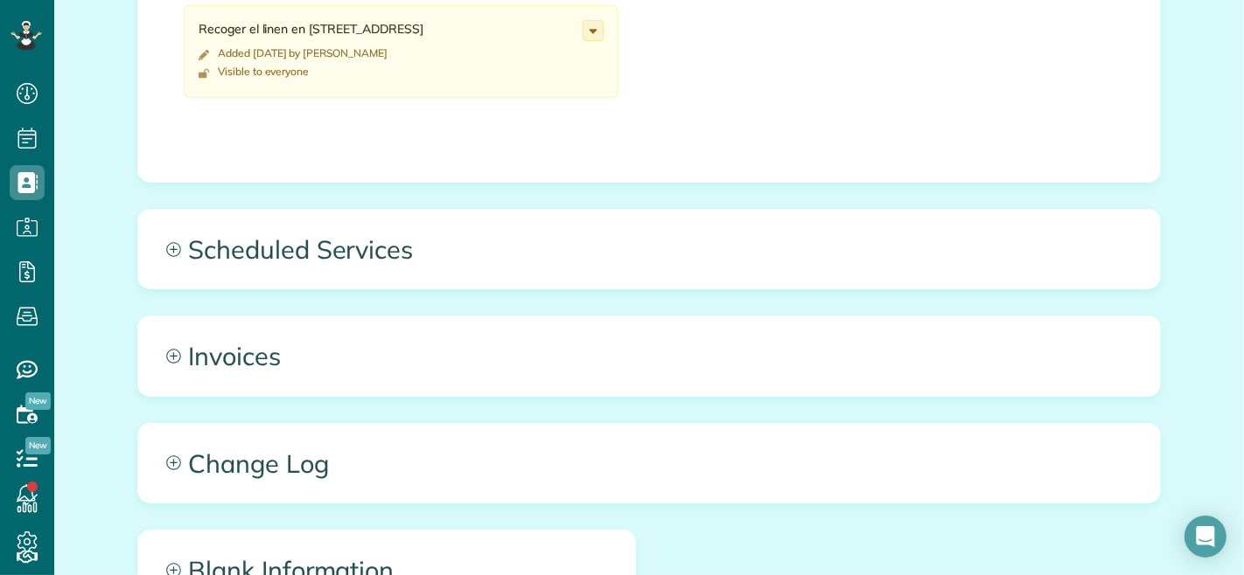
scroll to position [1360, 0]
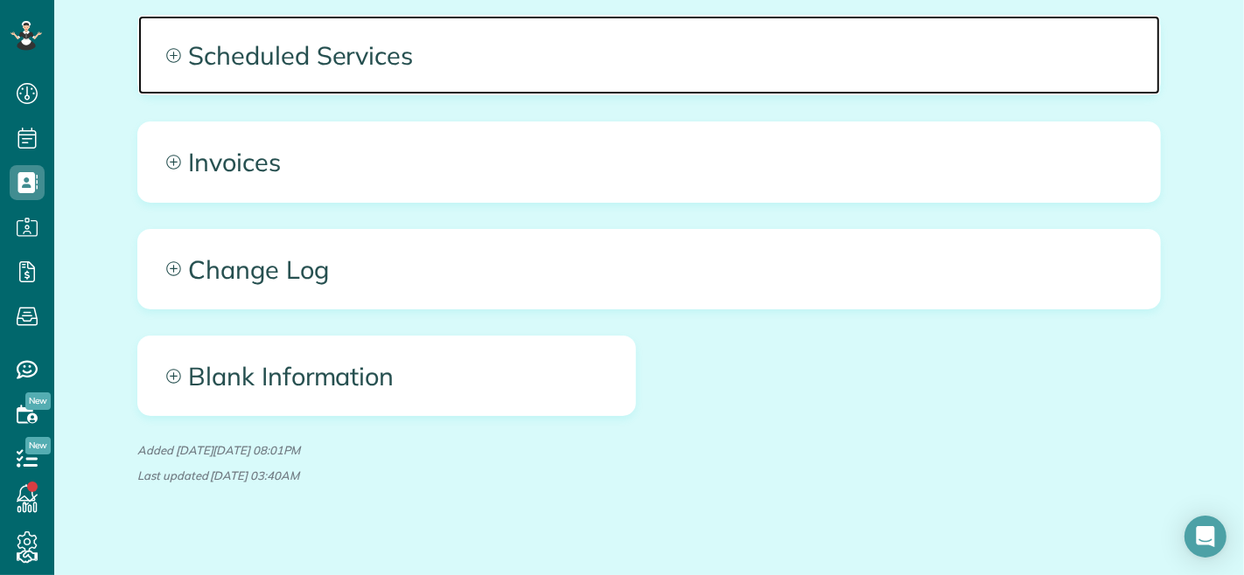
click at [176, 73] on span "Scheduled Services" at bounding box center [649, 55] width 1022 height 79
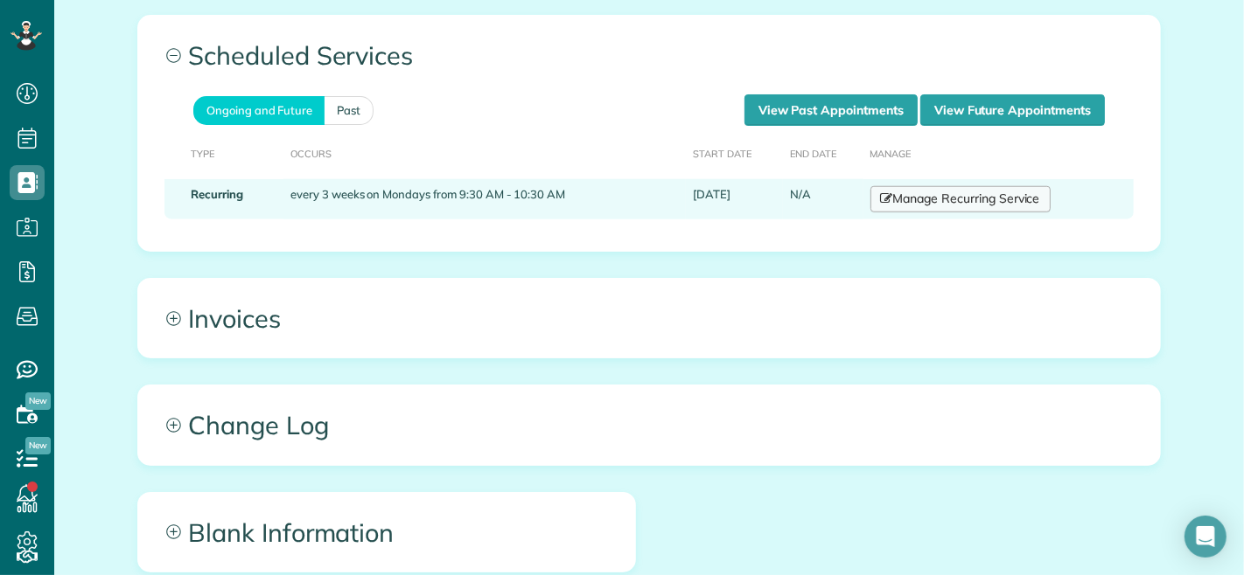
click at [959, 213] on link "Manage Recurring Service" at bounding box center [960, 199] width 180 height 26
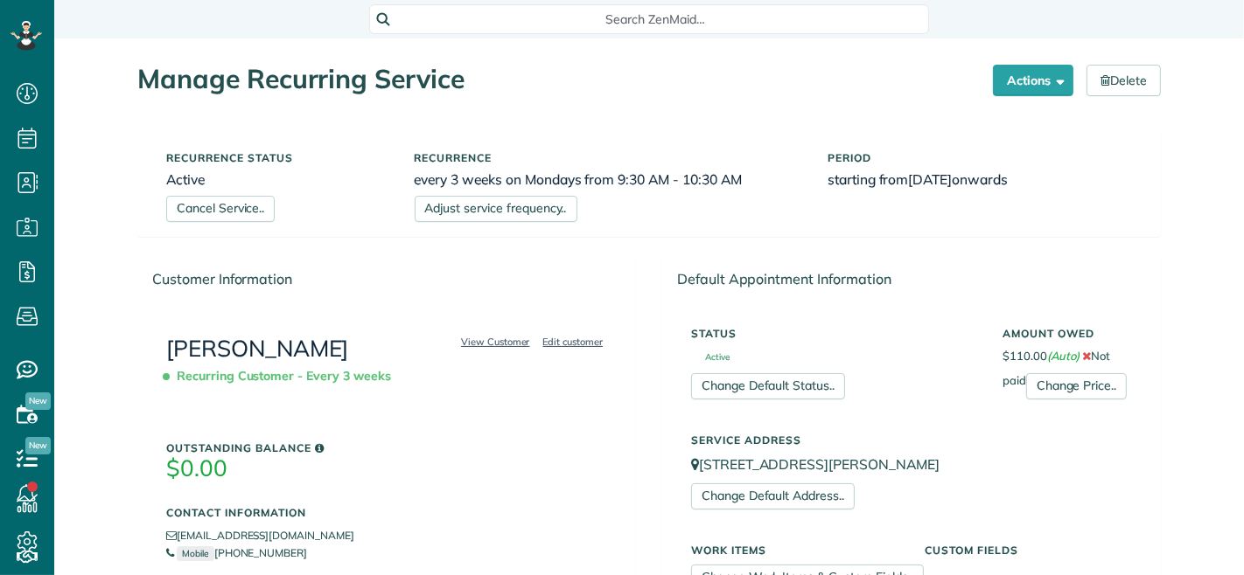
scroll to position [7, 7]
